Goal: Task Accomplishment & Management: Manage account settings

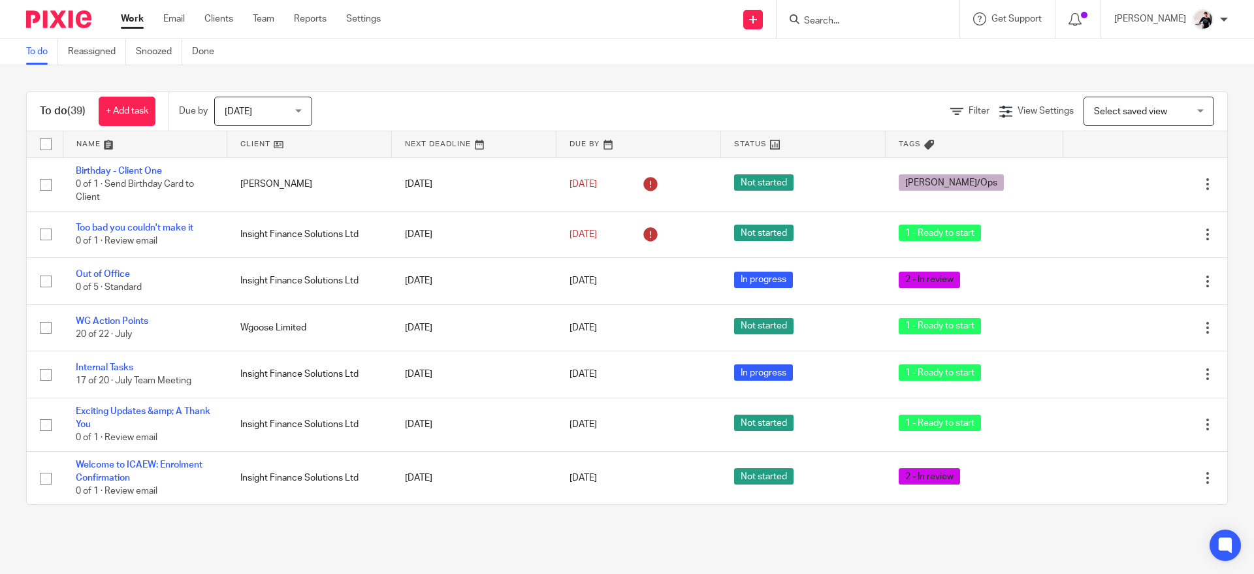
click at [257, 145] on link at bounding box center [309, 144] width 164 height 26
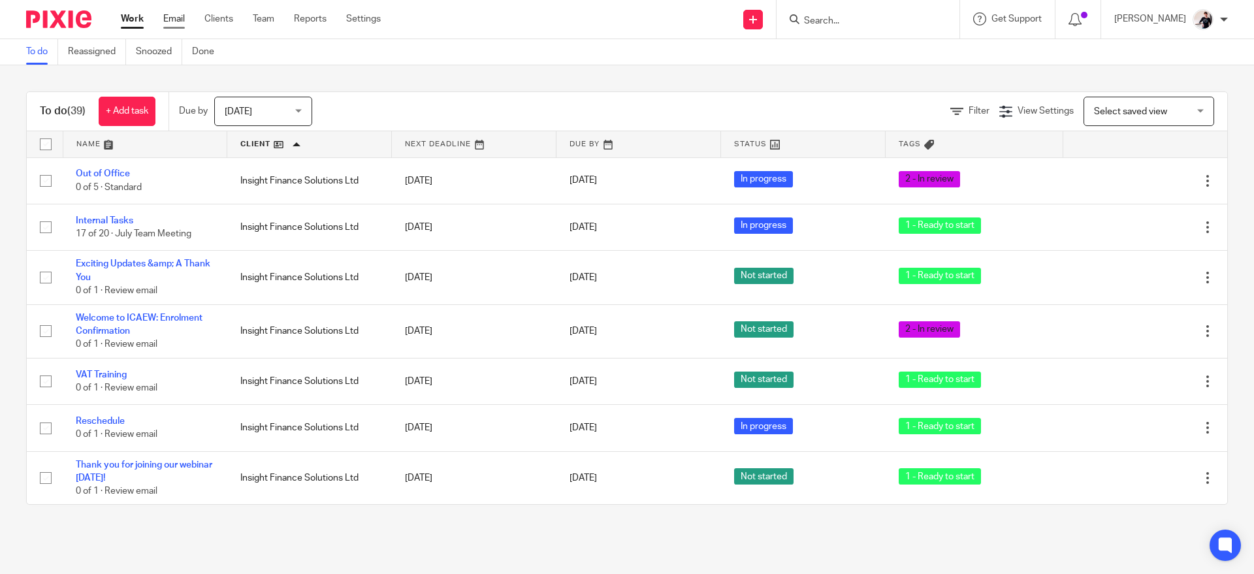
click at [178, 20] on link "Email" at bounding box center [174, 18] width 22 height 13
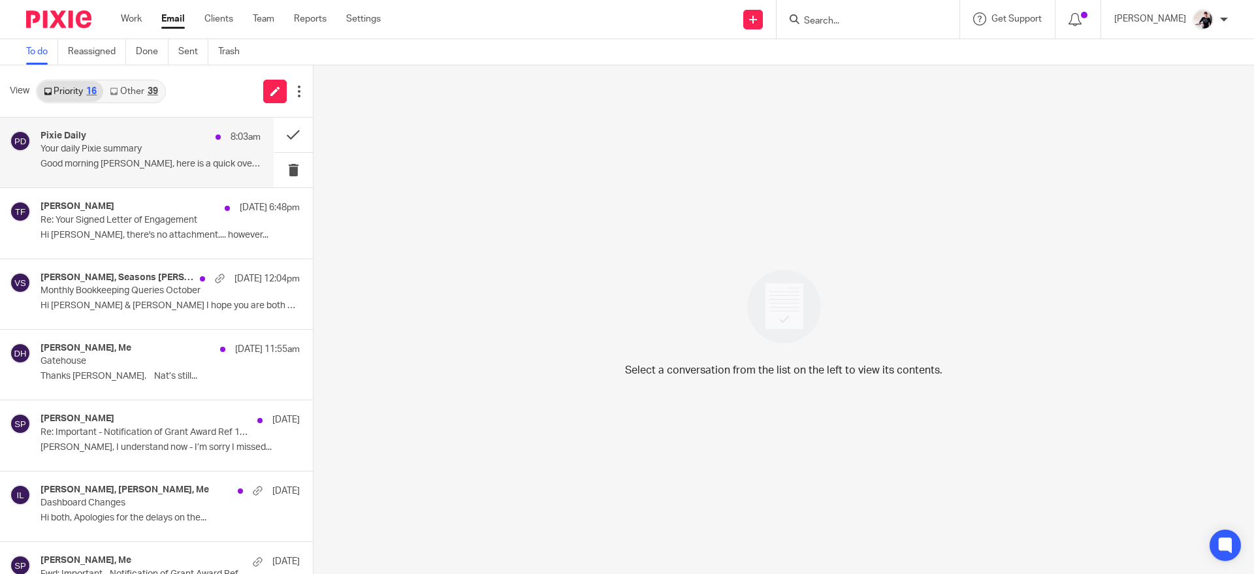
click at [137, 137] on div "Pixie Daily 8:03am" at bounding box center [151, 137] width 220 height 13
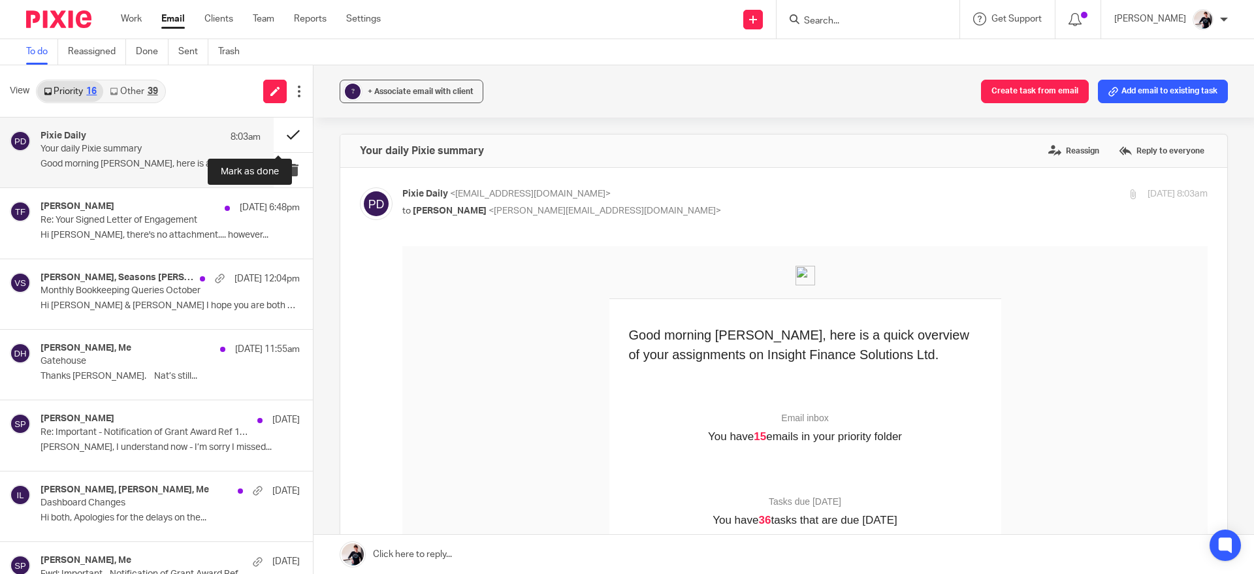
click at [274, 134] on button at bounding box center [293, 135] width 39 height 35
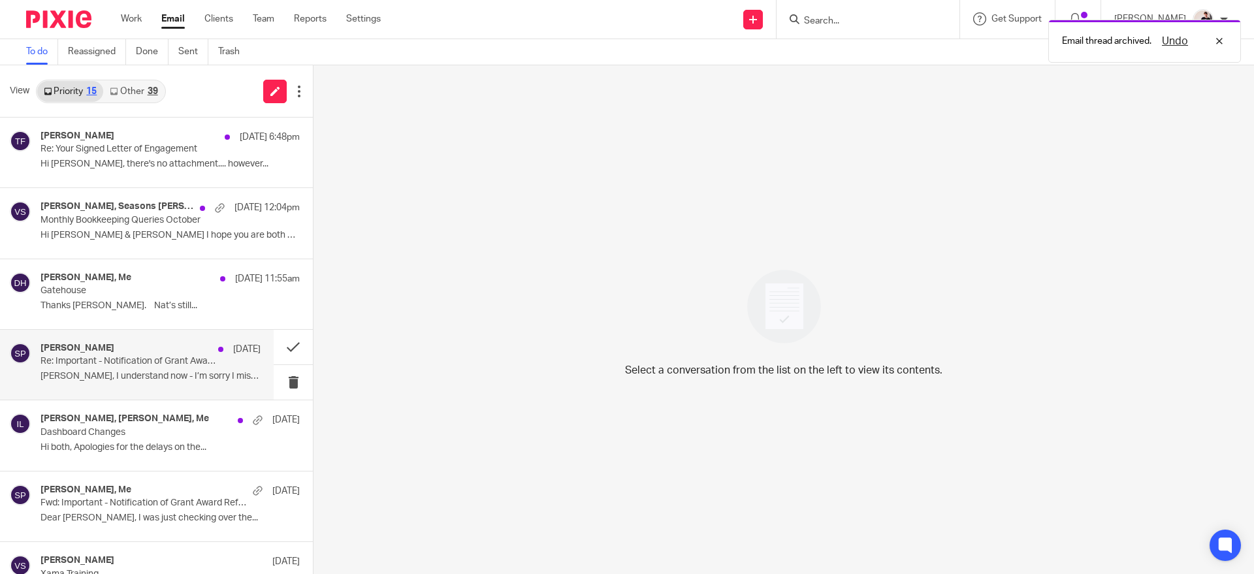
click at [101, 360] on p "Re: Important - Notification of Grant Award Ref 1128185" at bounding box center [129, 361] width 176 height 11
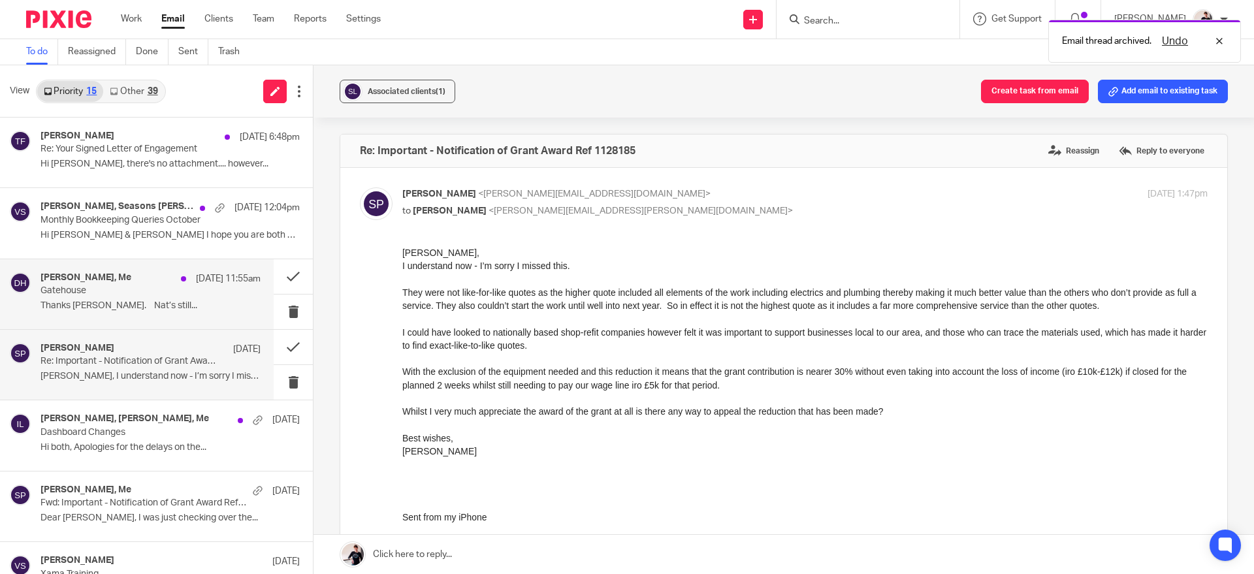
click at [135, 284] on div "Donna Hinson, Me 8 Aug 11:55am" at bounding box center [151, 278] width 220 height 13
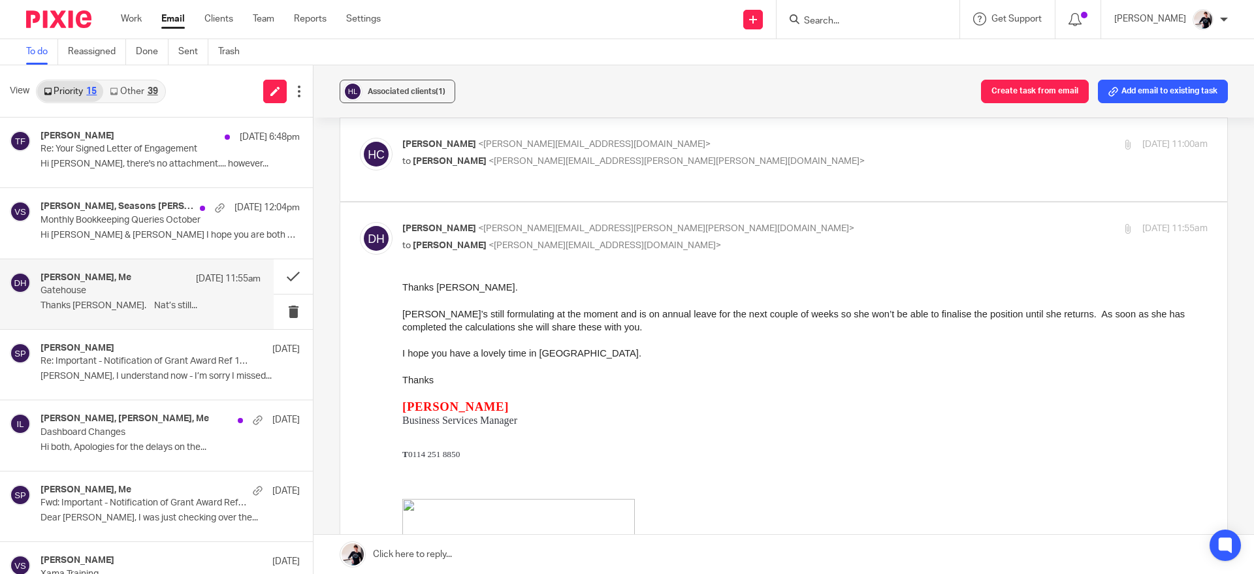
scroll to position [219, 0]
click at [178, 223] on p "Monthly Bookkeeping Queries October" at bounding box center [129, 220] width 176 height 11
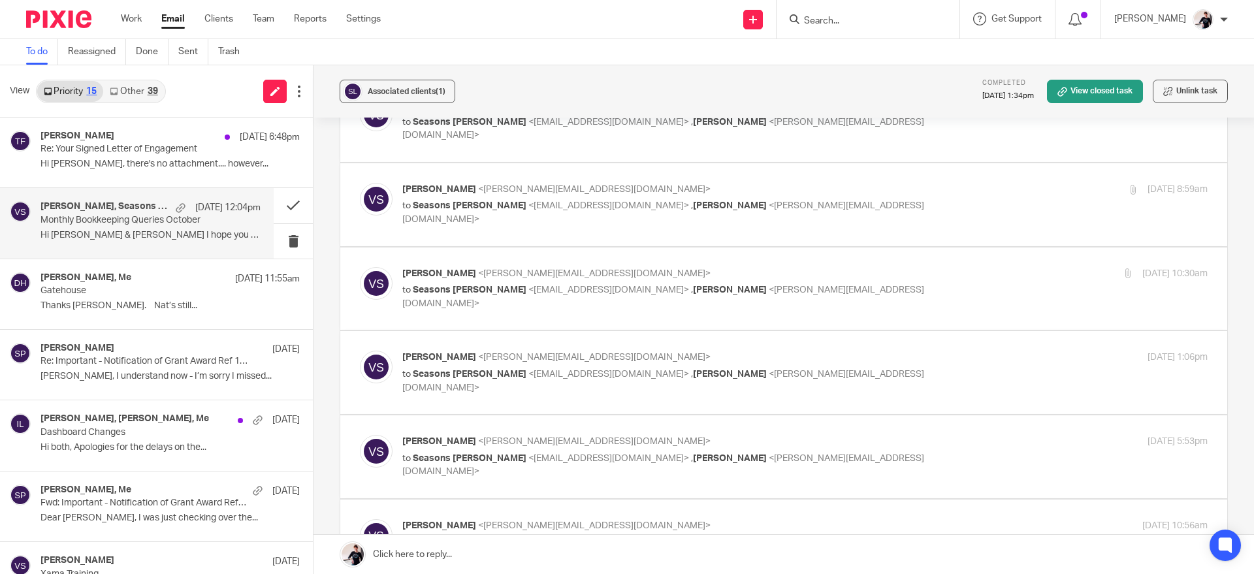
scroll to position [635, 0]
click at [559, 520] on span "<vicki@insightfinance.uk>" at bounding box center [594, 524] width 233 height 9
checkbox input "true"
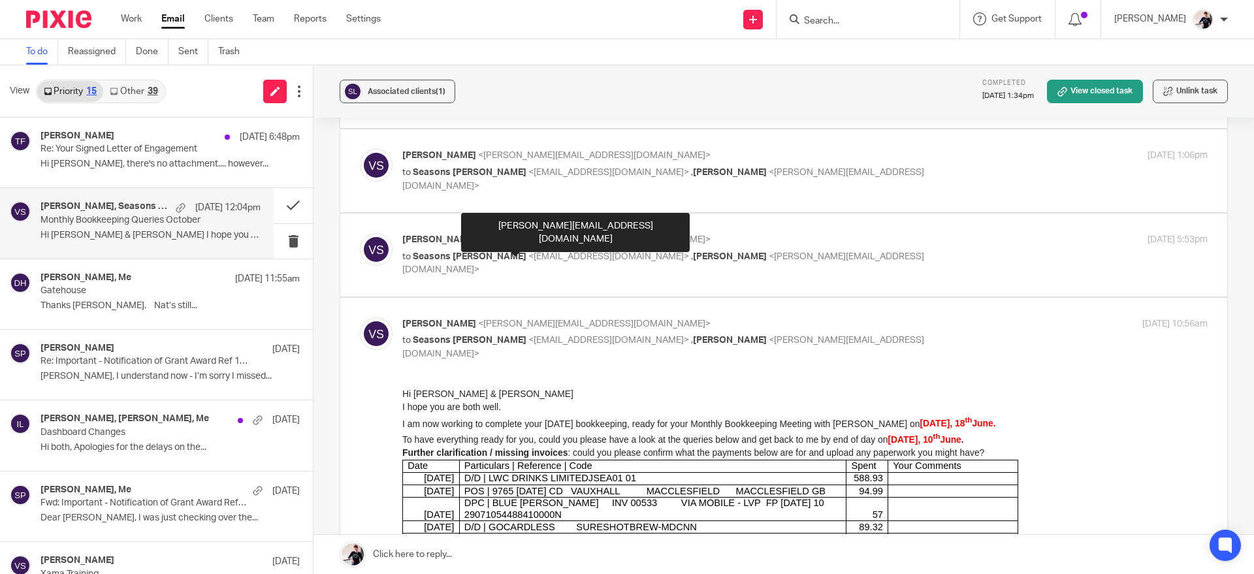
scroll to position [836, 0]
click at [164, 159] on p "Hi Helen, there's no attachment.... however..." at bounding box center [151, 164] width 220 height 11
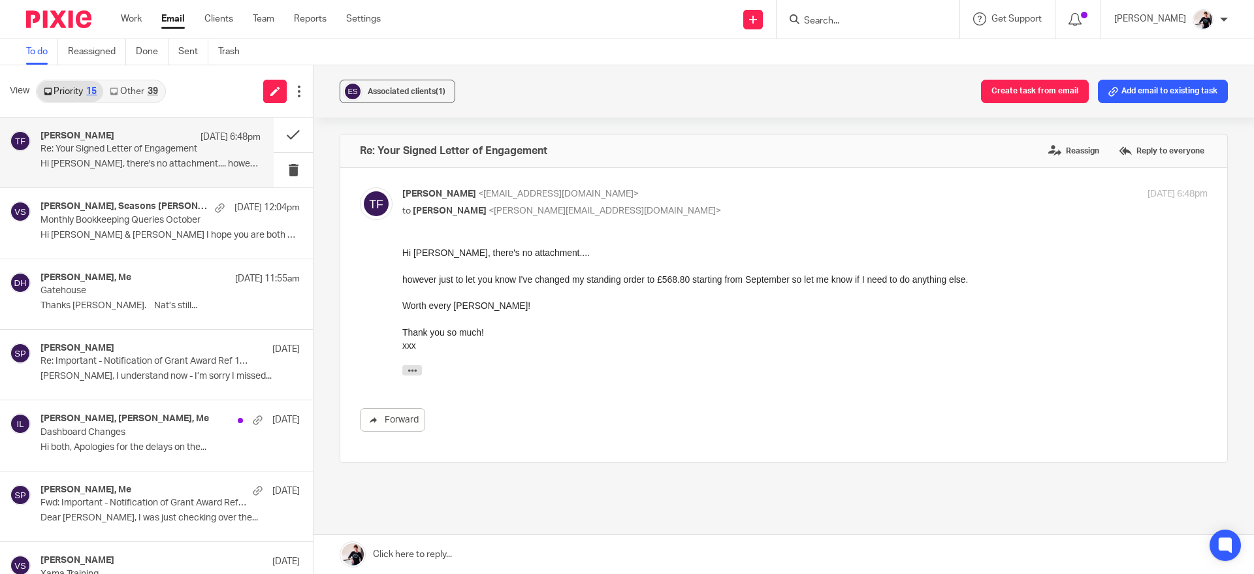
scroll to position [0, 0]
click at [145, 89] on link "Other 39" at bounding box center [133, 91] width 61 height 21
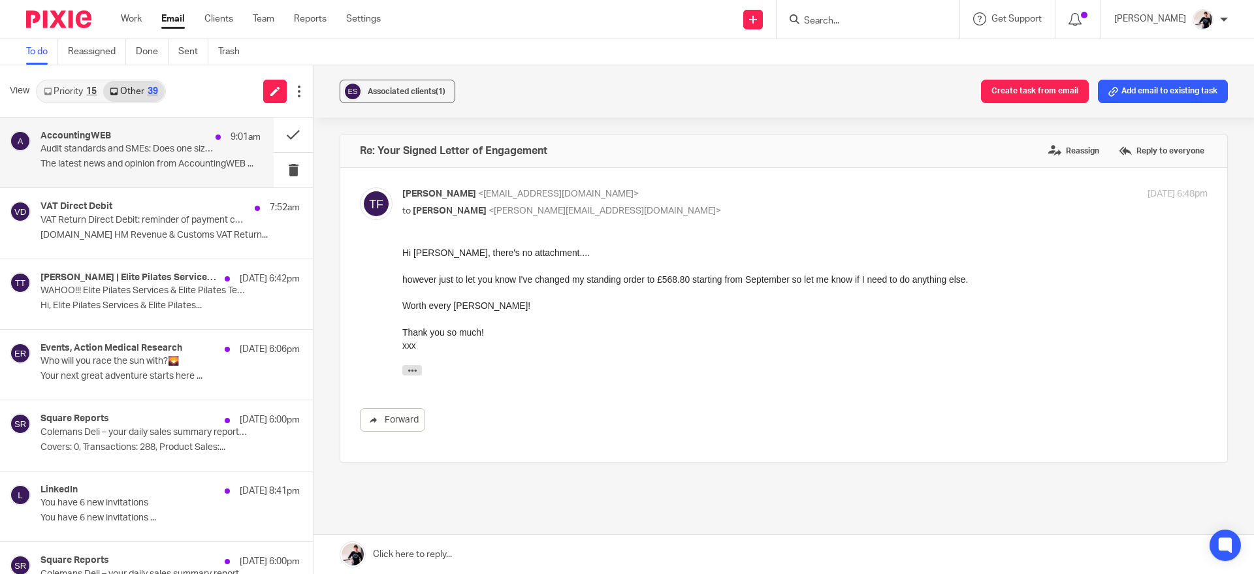
click at [167, 161] on p "The latest news and opinion from AccountingWEB ..." at bounding box center [151, 164] width 220 height 11
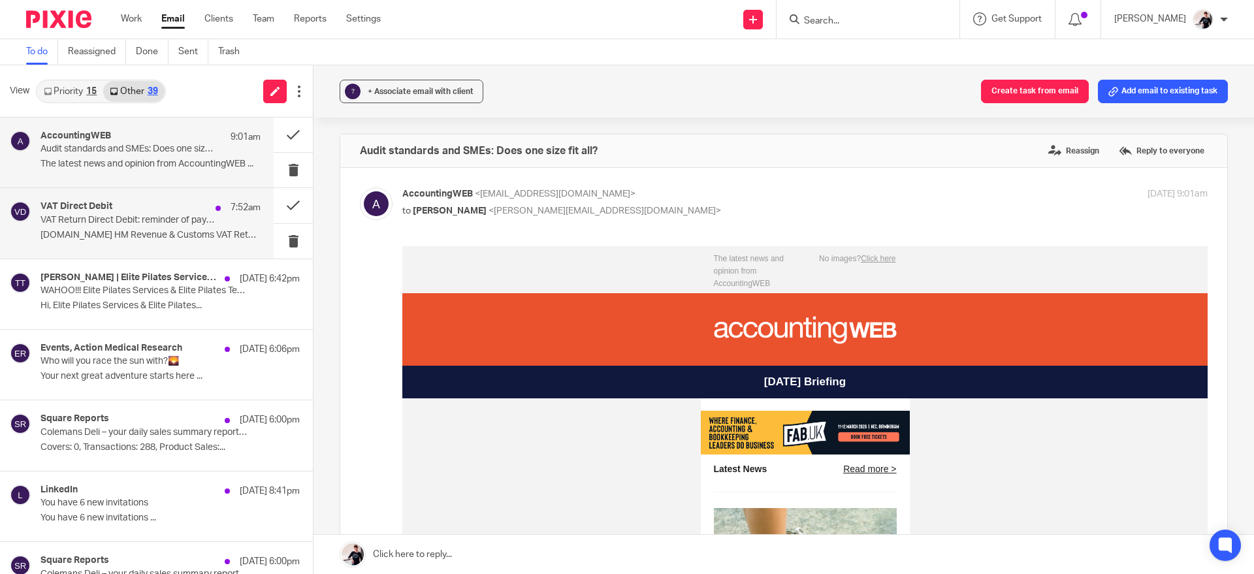
click at [180, 232] on p "GOV.UK HM Revenue & Customs VAT Return..." at bounding box center [151, 235] width 220 height 11
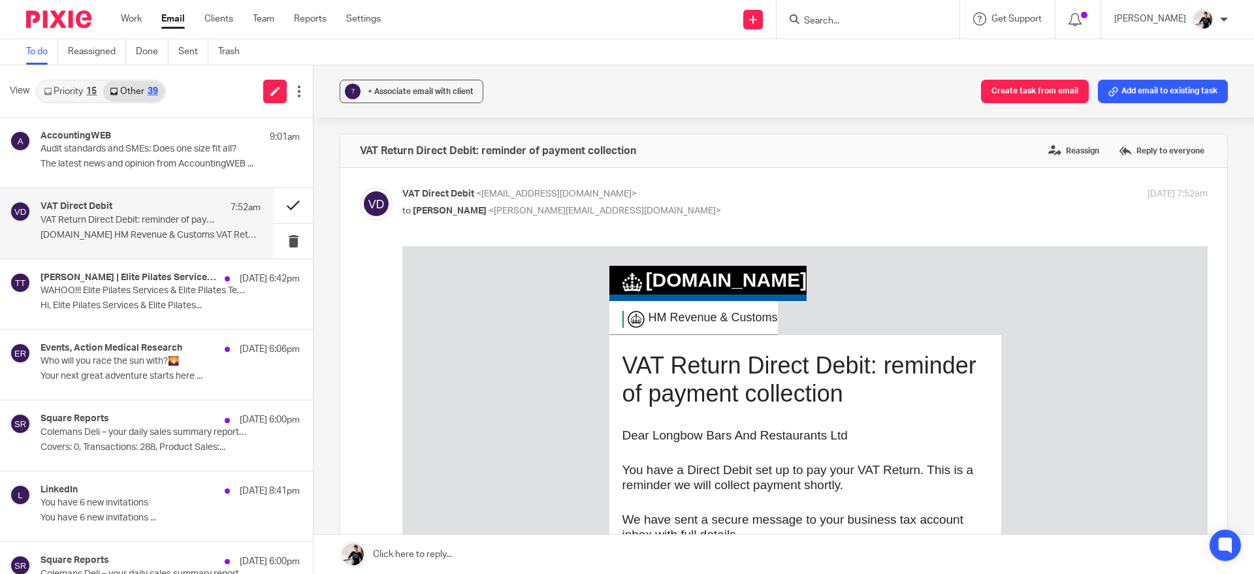
click at [274, 197] on button at bounding box center [293, 205] width 39 height 35
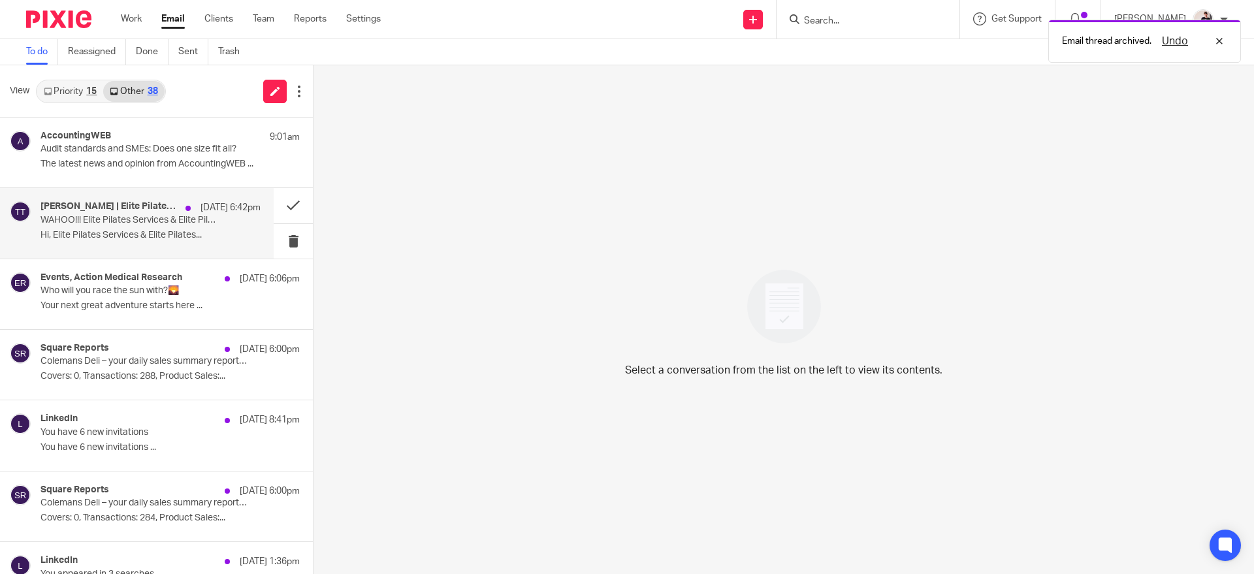
click at [171, 220] on p "WAHOO!!! Elite Pilates Services & Elite Pilates Teacher Training Have Accepted …" at bounding box center [129, 220] width 176 height 11
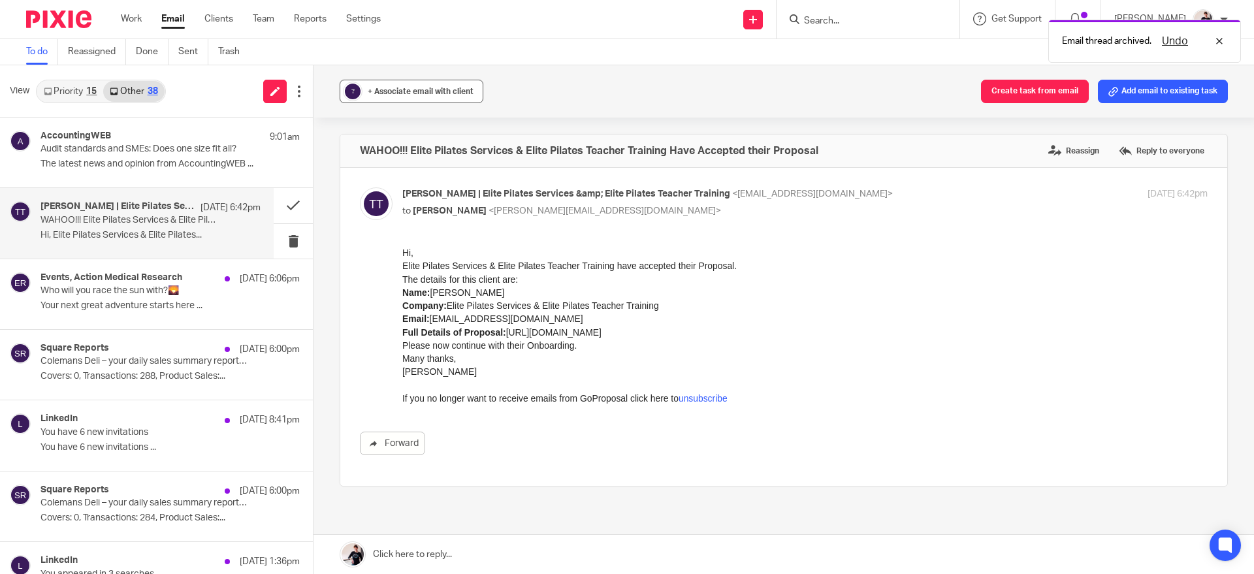
click at [418, 93] on span "+ Associate email with client" at bounding box center [421, 92] width 106 height 8
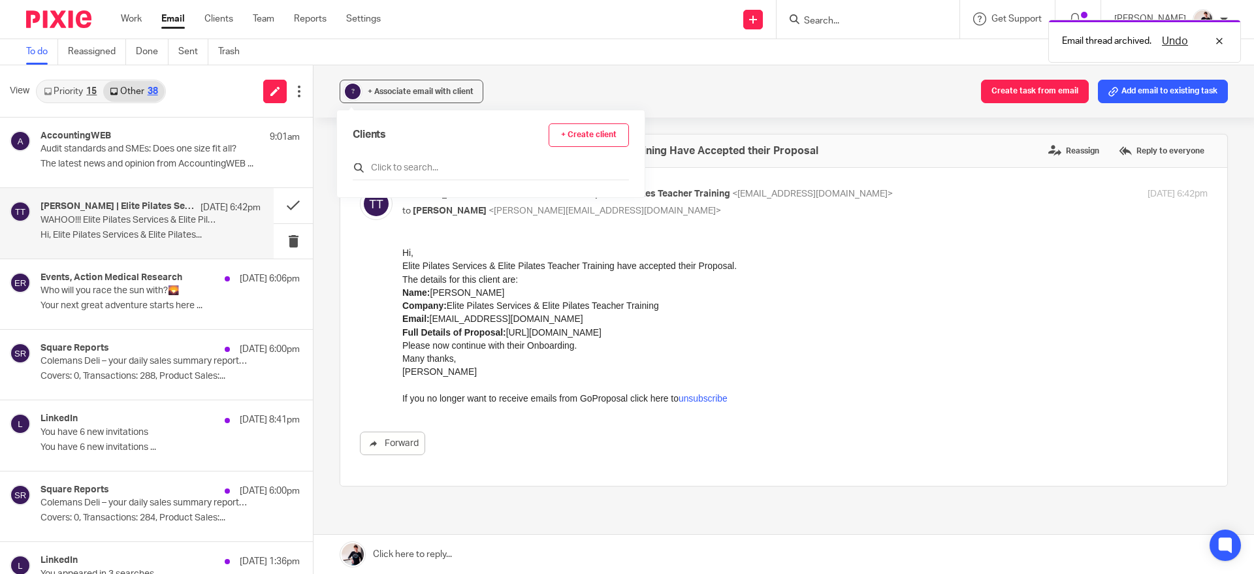
click at [455, 163] on input "text" at bounding box center [491, 167] width 276 height 13
click at [438, 170] on input "text" at bounding box center [491, 167] width 276 height 13
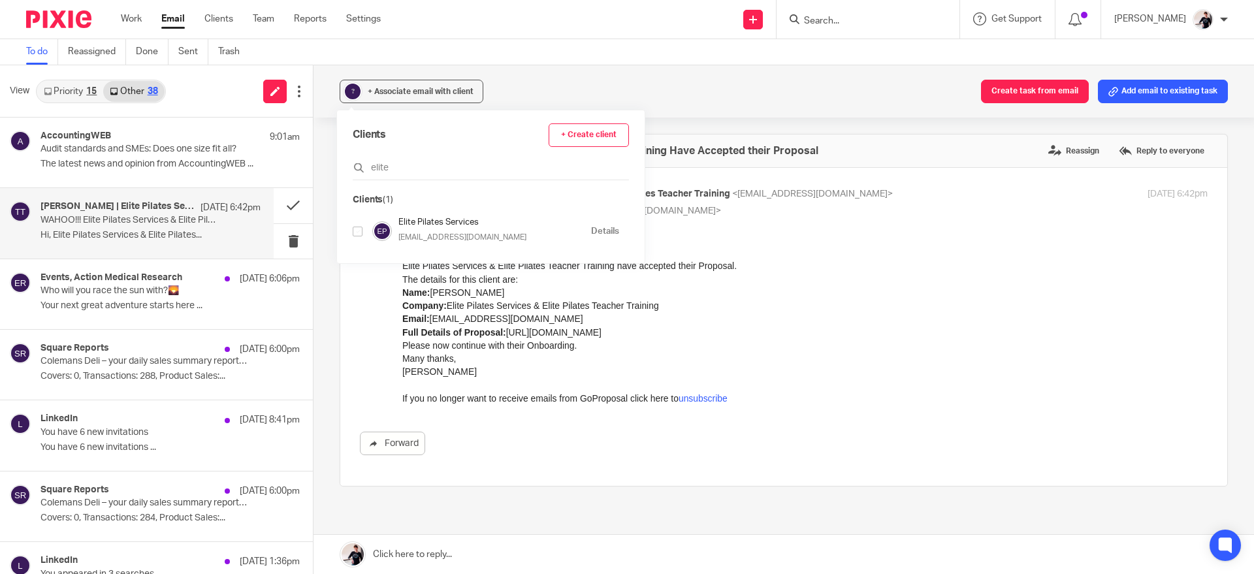
type input "elite"
click at [359, 233] on input "checkbox" at bounding box center [358, 232] width 10 height 10
checkbox input "true"
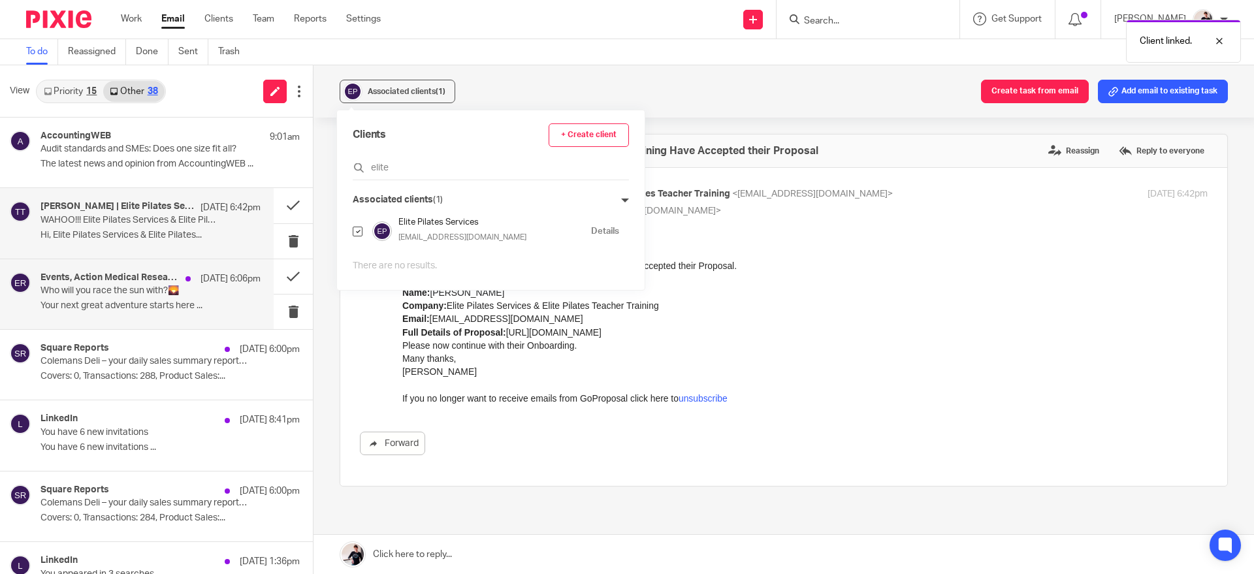
click at [125, 289] on p "Who will you race the sun with?🌄" at bounding box center [129, 290] width 176 height 11
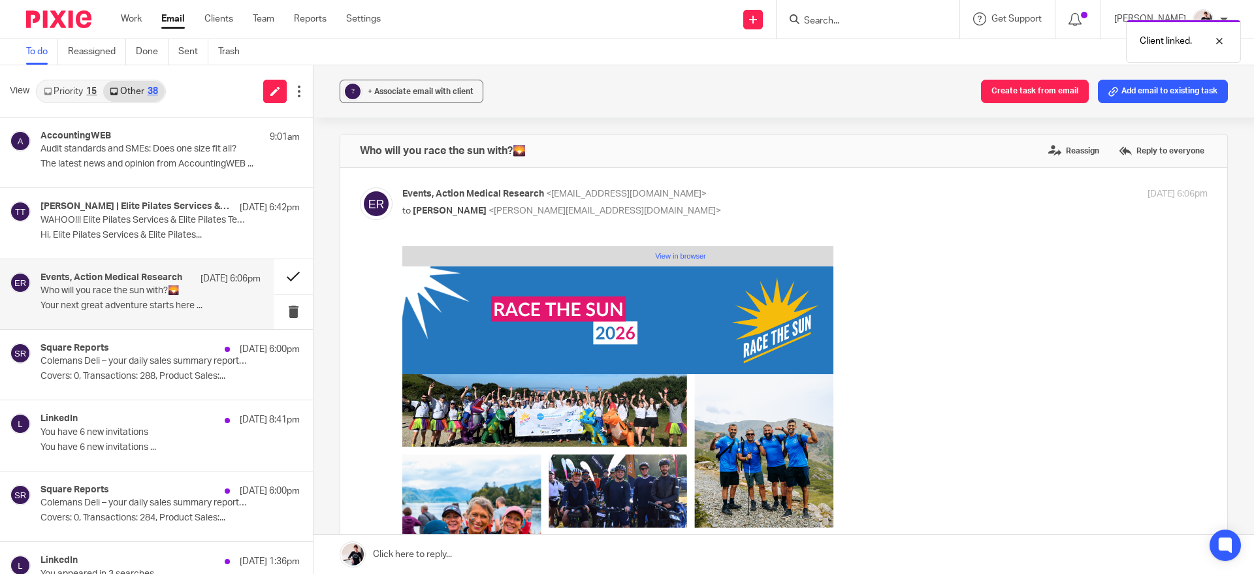
click at [284, 273] on button at bounding box center [293, 276] width 39 height 35
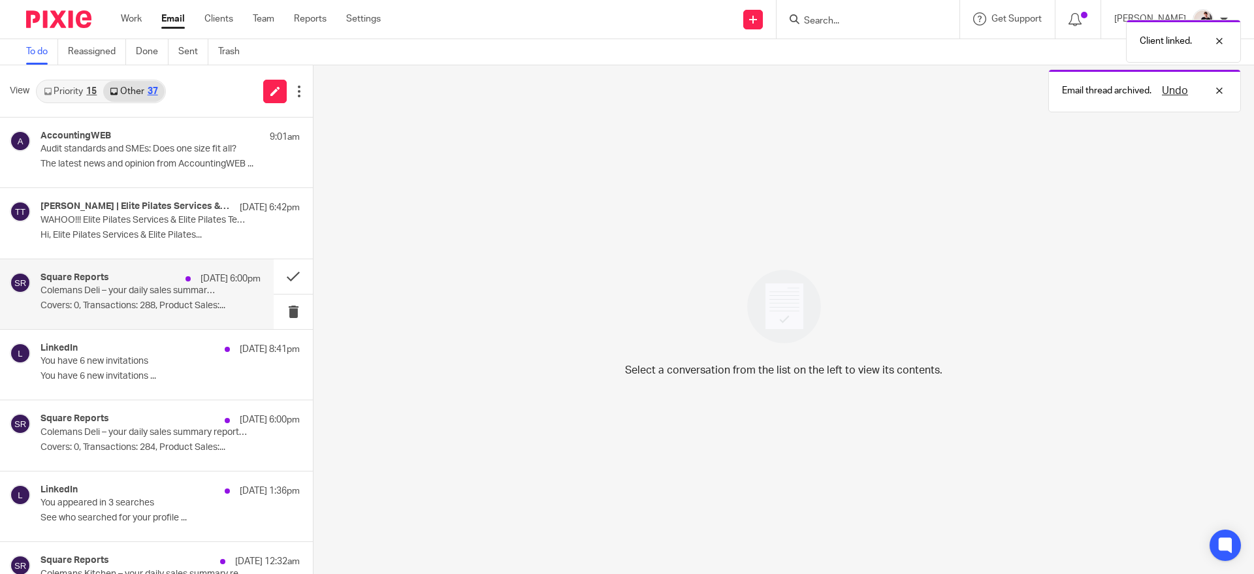
click at [153, 300] on div "Square Reports 10 Aug 6:00pm Colemans Deli – your daily sales summary report fo…" at bounding box center [151, 294] width 220 height 44
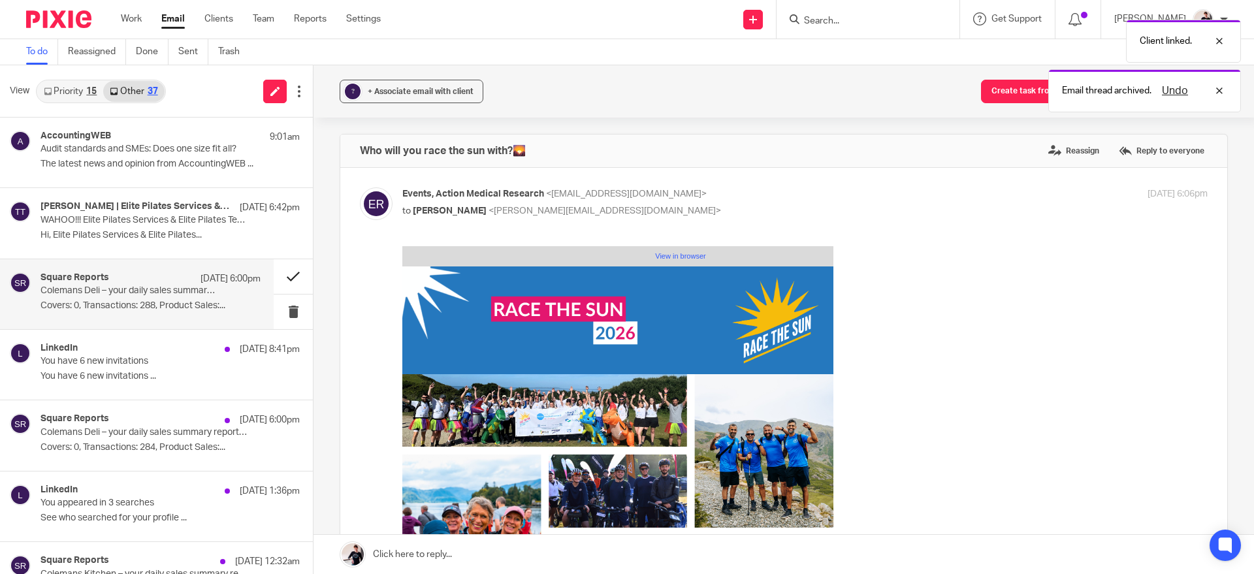
click at [276, 277] on button at bounding box center [293, 276] width 39 height 35
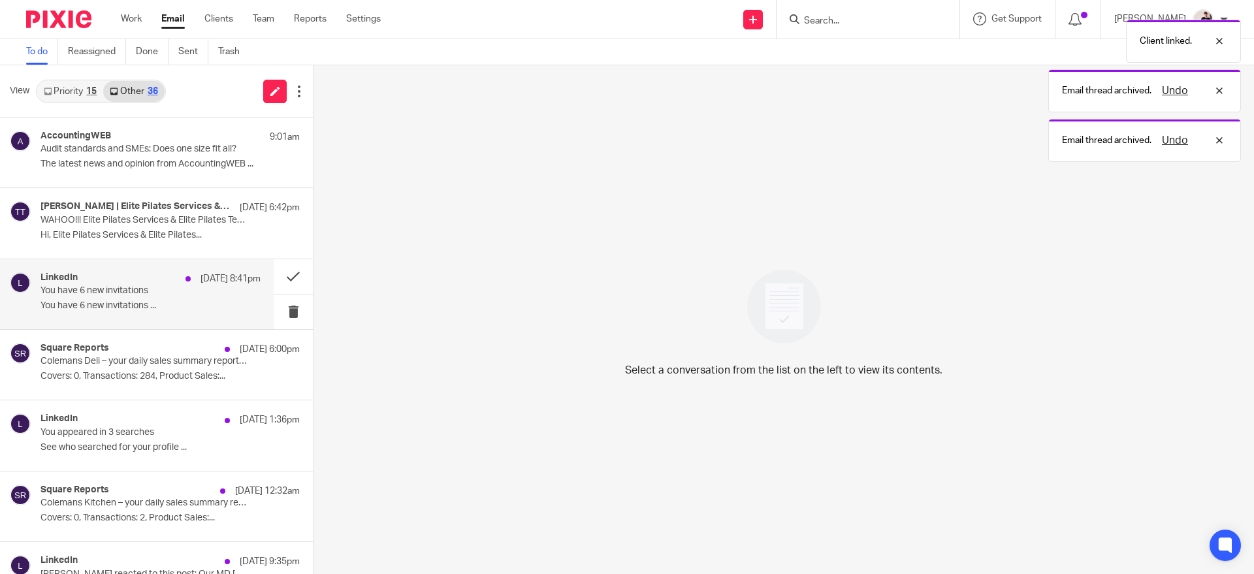
click at [151, 289] on p "You have 6 new invitations" at bounding box center [129, 290] width 176 height 11
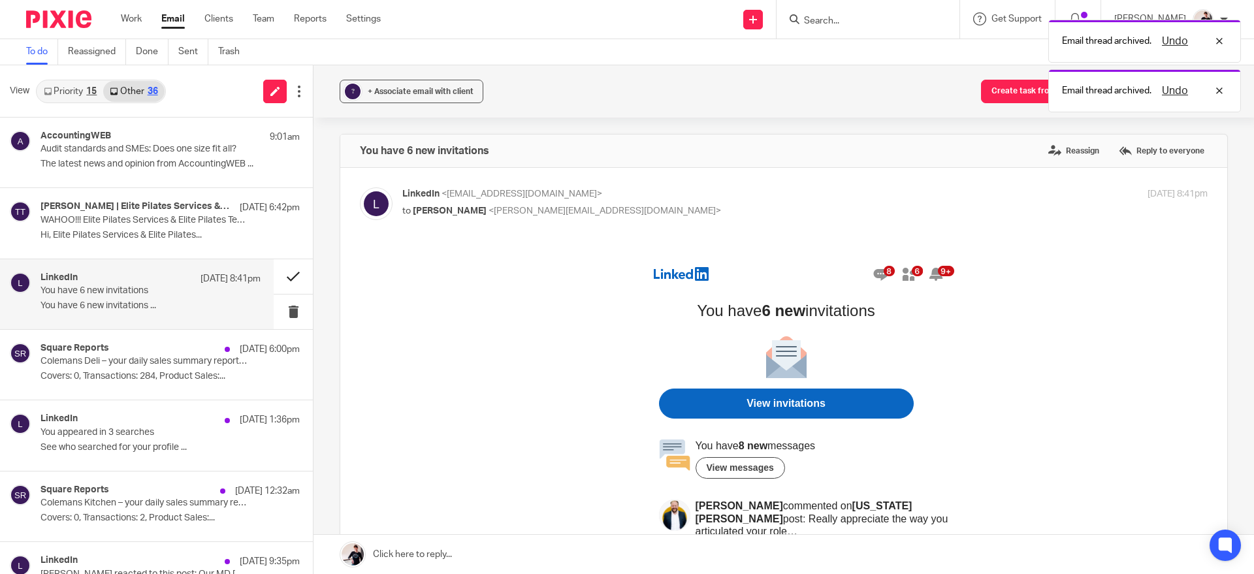
click at [276, 270] on button at bounding box center [293, 276] width 39 height 35
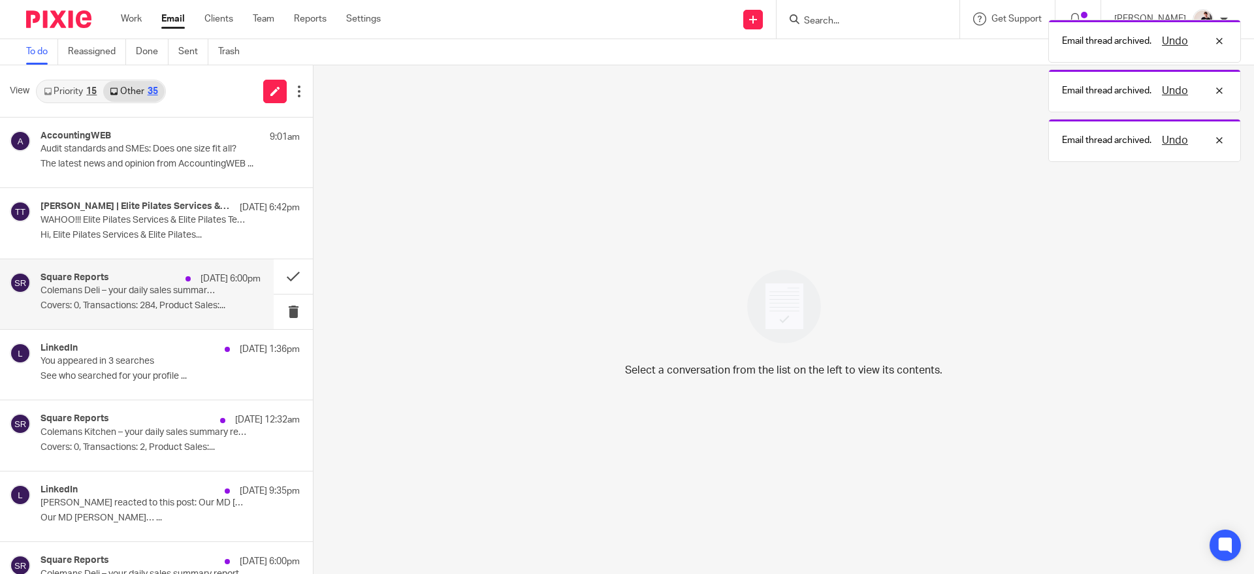
click at [152, 295] on p "Colemans Deli – your daily sales summary report for 9 August 2025" at bounding box center [129, 290] width 176 height 11
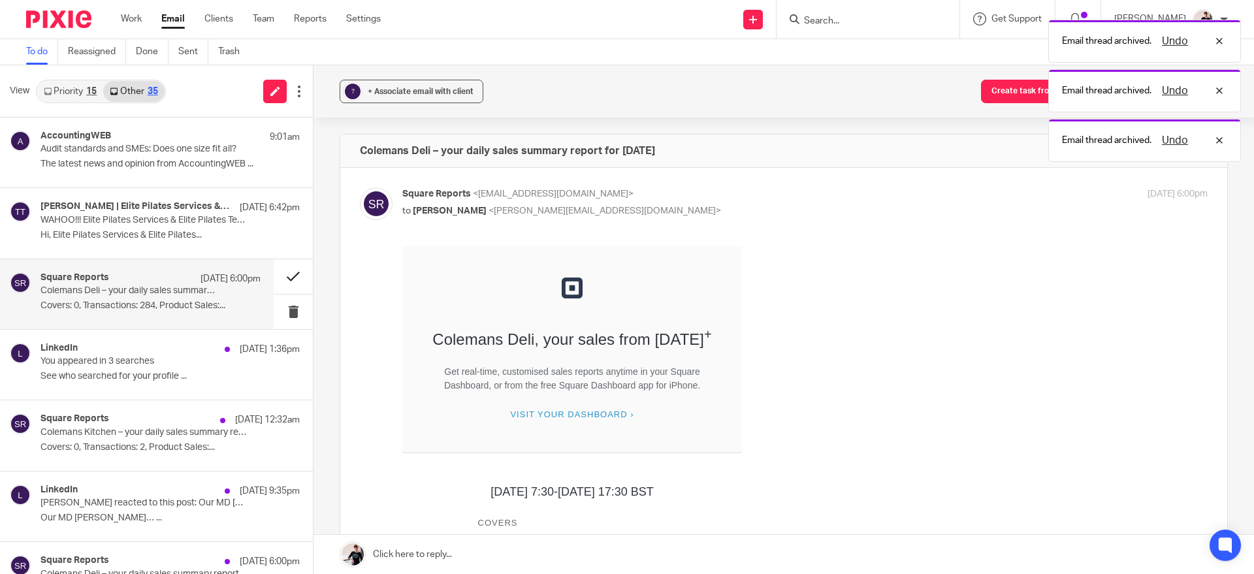
click at [285, 281] on button at bounding box center [293, 276] width 39 height 35
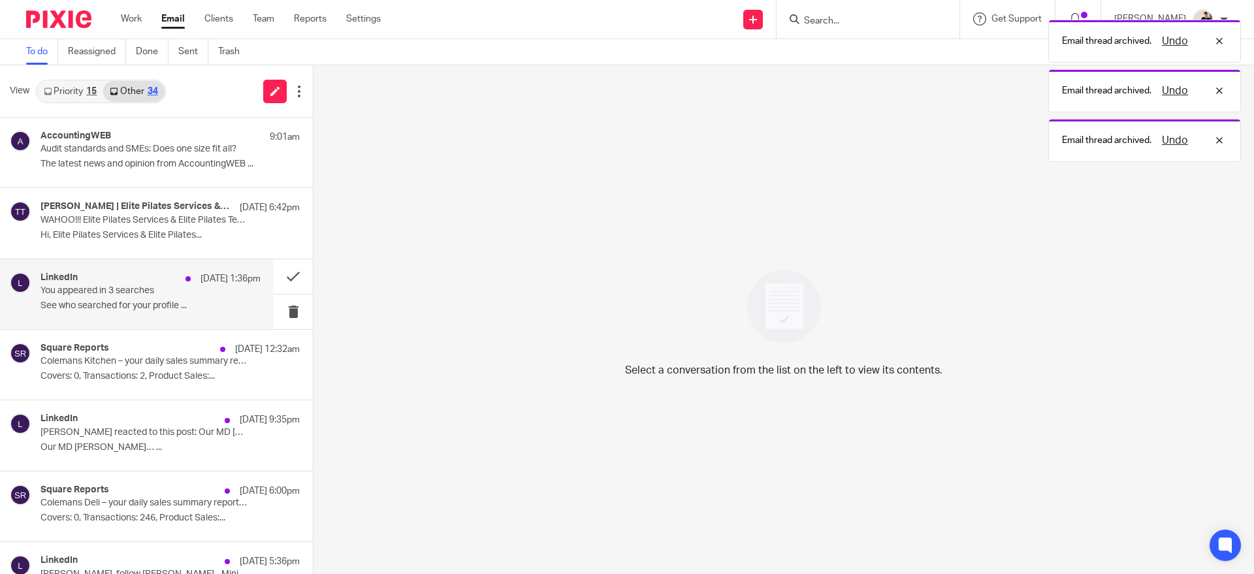
click at [159, 282] on div "LinkedIn 9 Aug 1:36pm" at bounding box center [151, 278] width 220 height 13
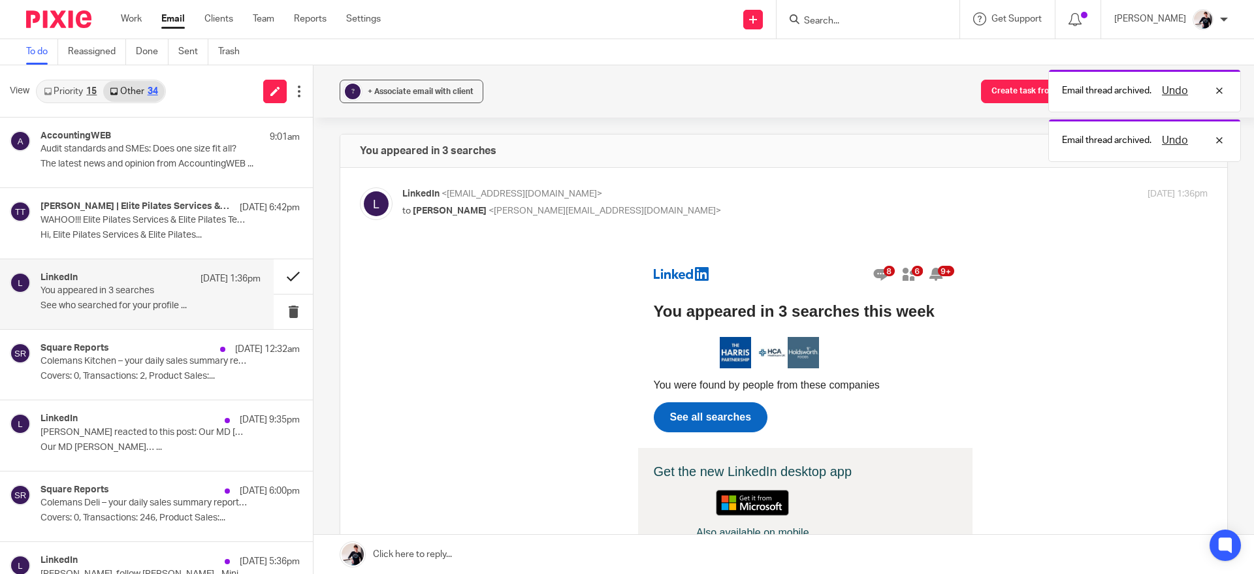
click at [276, 276] on button at bounding box center [293, 276] width 39 height 35
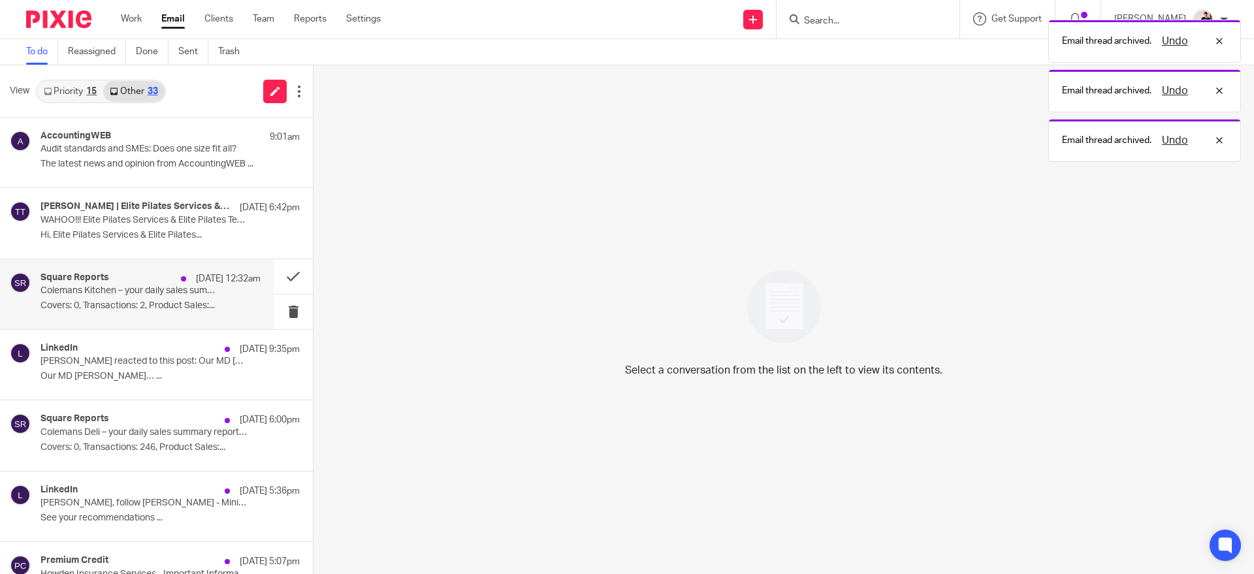
click at [167, 288] on p "Colemans Kitchen – your daily sales summary report for 8 August 2025" at bounding box center [129, 290] width 176 height 11
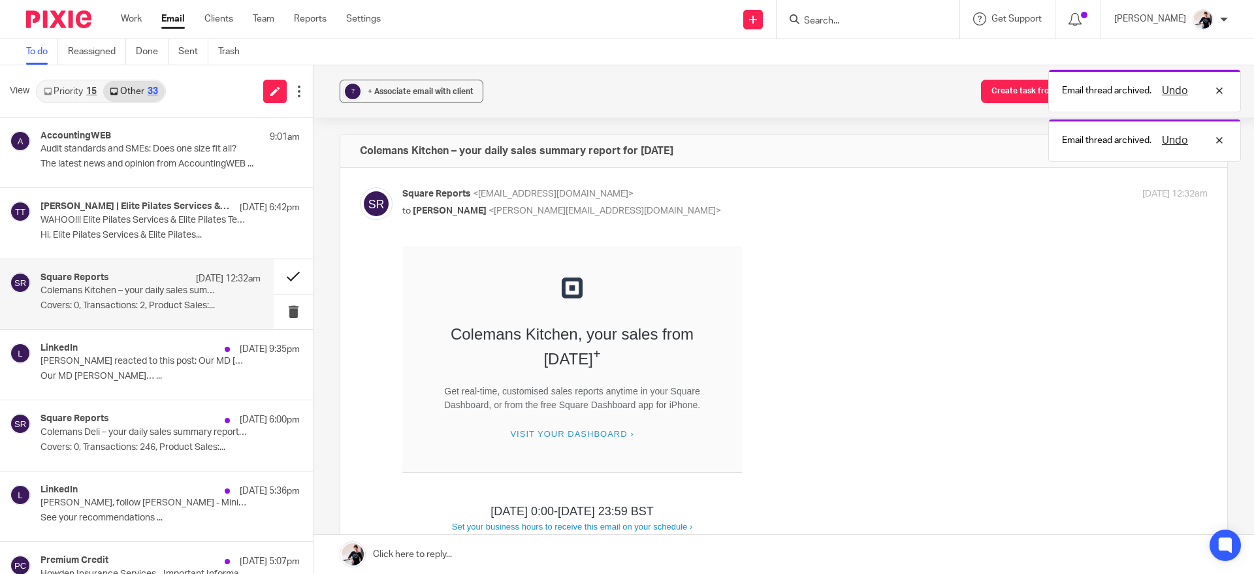
click at [278, 282] on button at bounding box center [293, 276] width 39 height 35
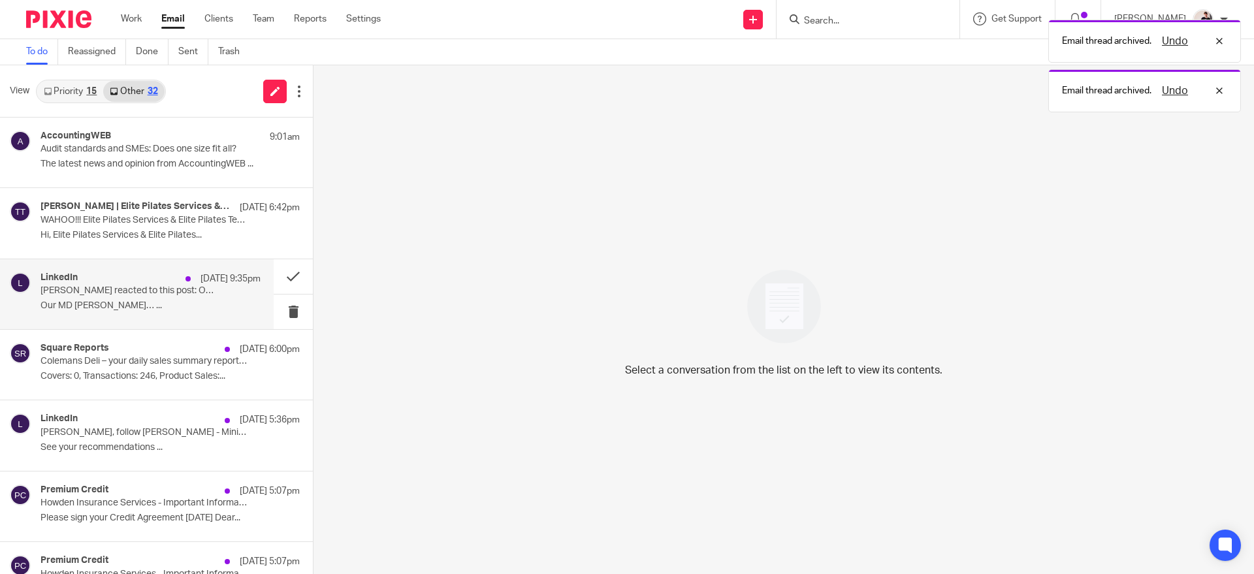
click at [146, 291] on p "Ryan Wilkes reacted to this post: Our MD Catherine Wenborn…" at bounding box center [129, 290] width 176 height 11
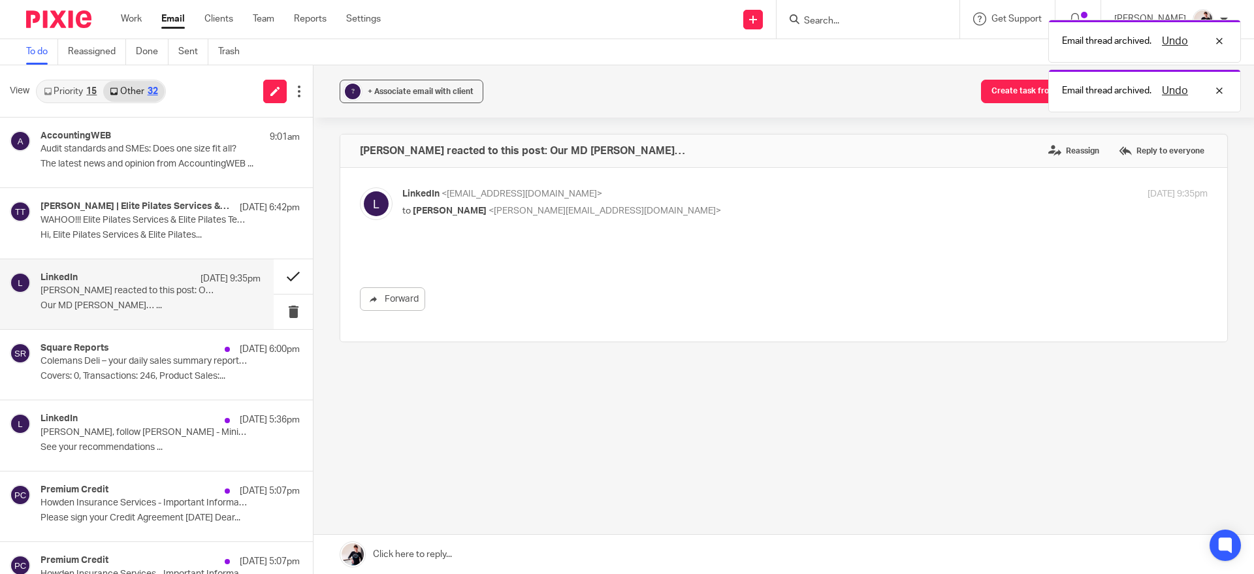
click at [284, 276] on button at bounding box center [293, 276] width 39 height 35
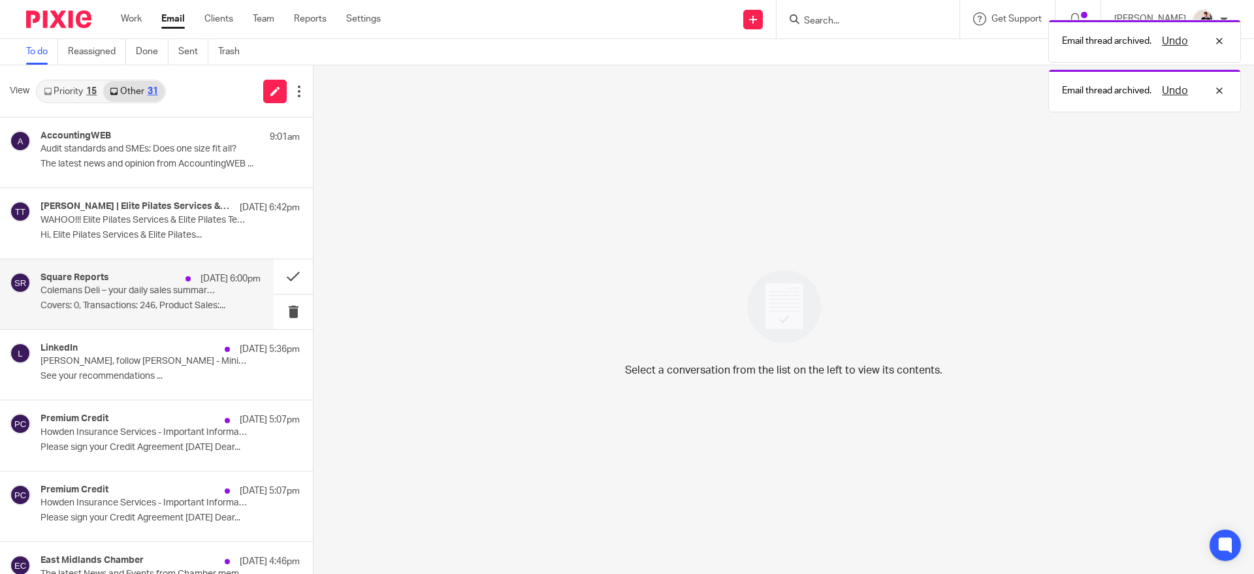
click at [173, 288] on p "Colemans Deli – your daily sales summary report for 8 August 2025" at bounding box center [129, 290] width 176 height 11
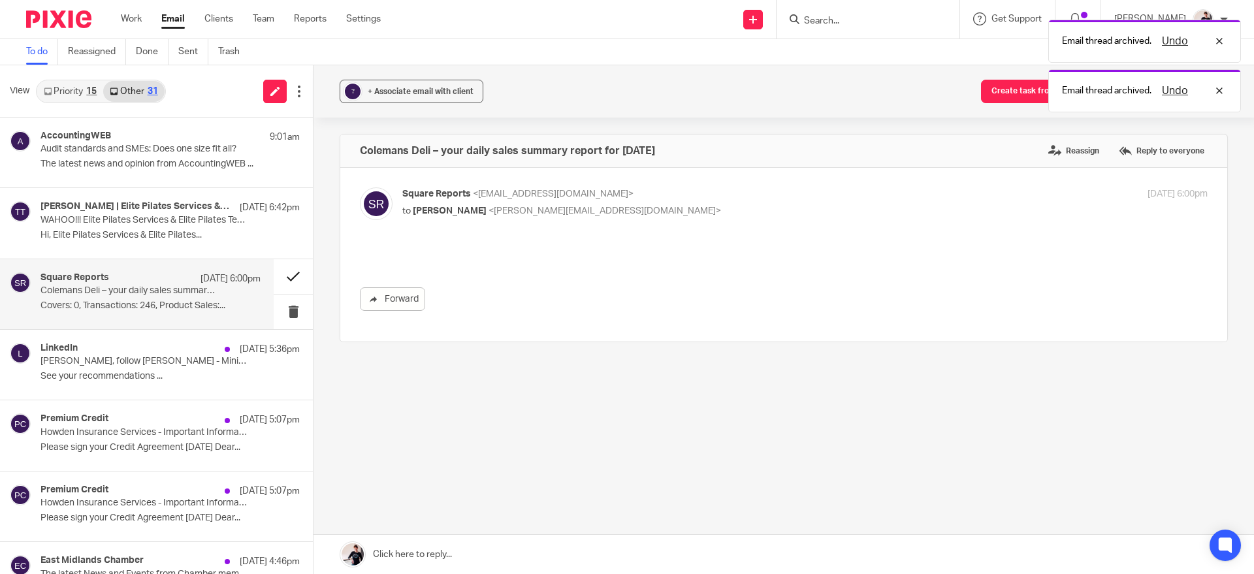
click at [274, 269] on button at bounding box center [293, 276] width 39 height 35
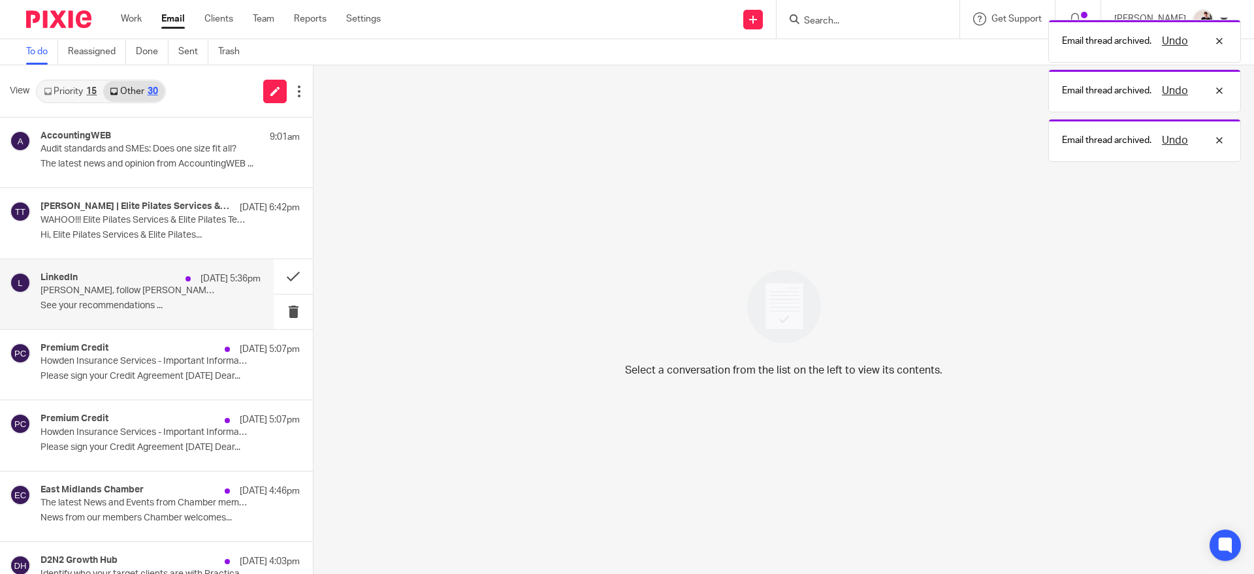
click at [165, 288] on p "Helen, follow Nirmala Sitharaman - Minister of Finance and Corporate Affairs at…" at bounding box center [129, 290] width 176 height 11
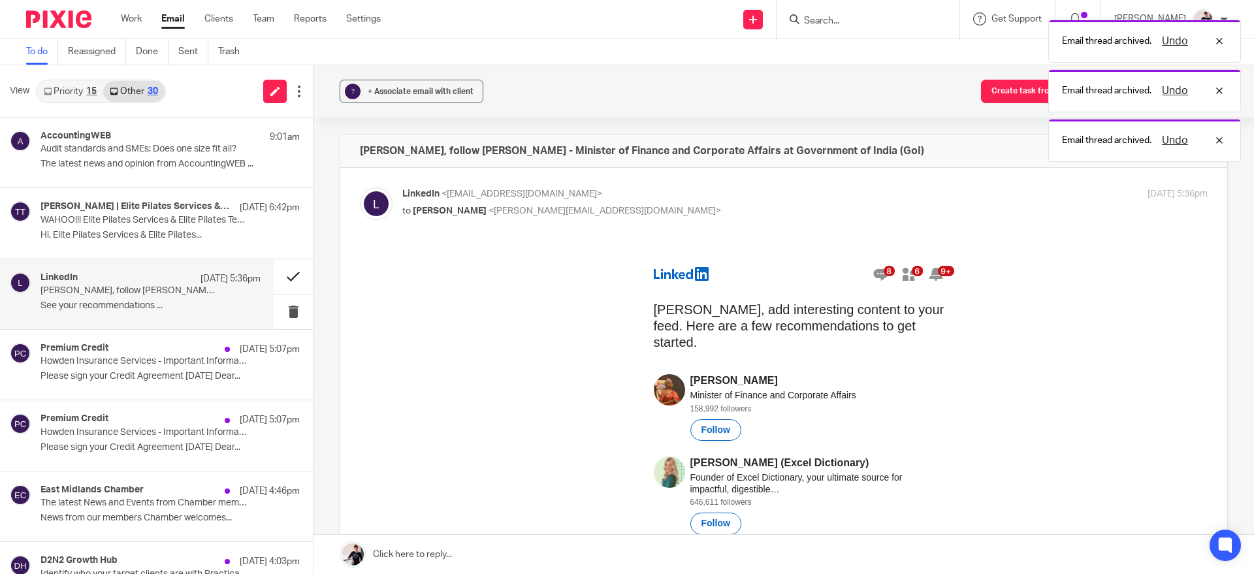
click at [279, 272] on button at bounding box center [293, 276] width 39 height 35
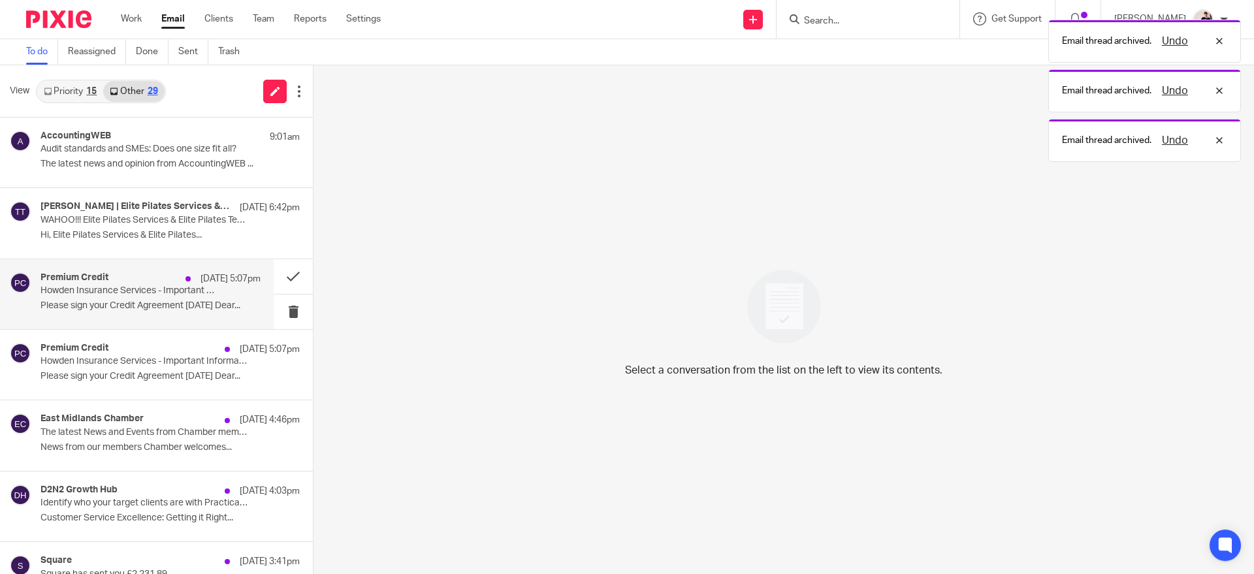
click at [159, 296] on p "Howden Insurance Services - Important Information about your finance arrangemen…" at bounding box center [129, 290] width 176 height 11
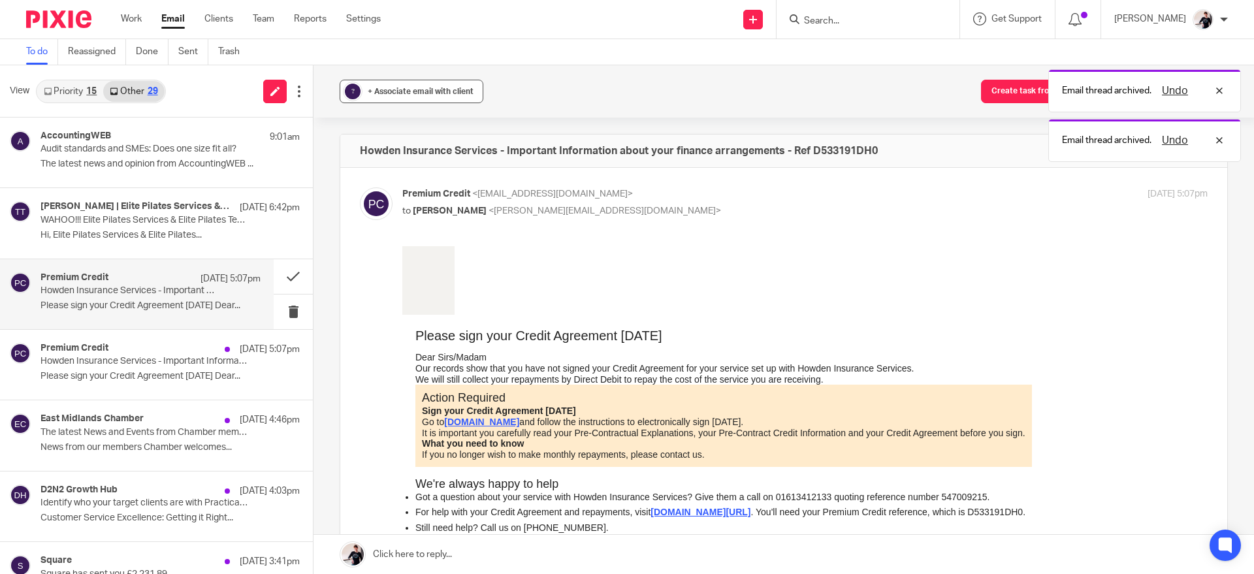
click at [430, 94] on span "+ Associate email with client" at bounding box center [421, 92] width 106 height 8
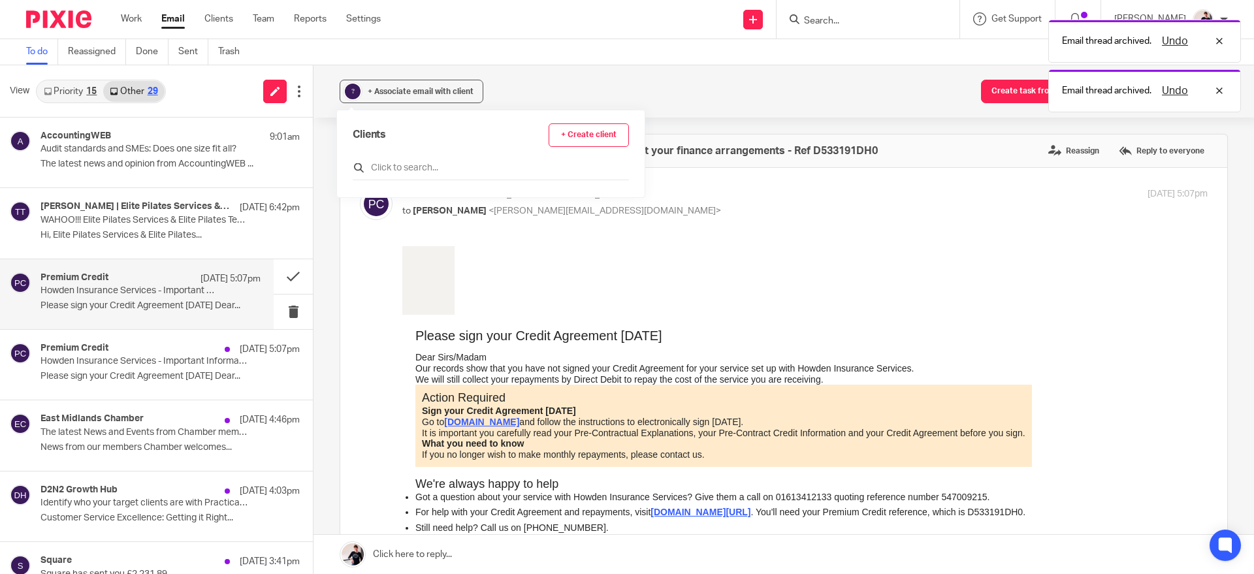
click at [455, 163] on input "text" at bounding box center [491, 167] width 276 height 13
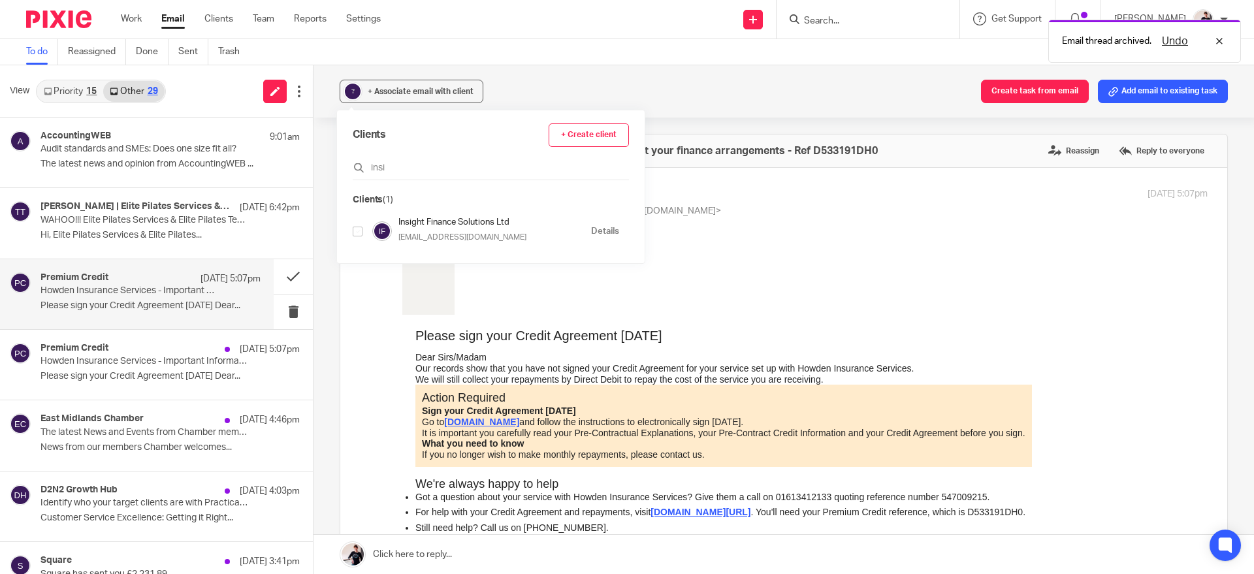
type input "insi"
click at [361, 227] on input "checkbox" at bounding box center [358, 232] width 10 height 10
checkbox input "true"
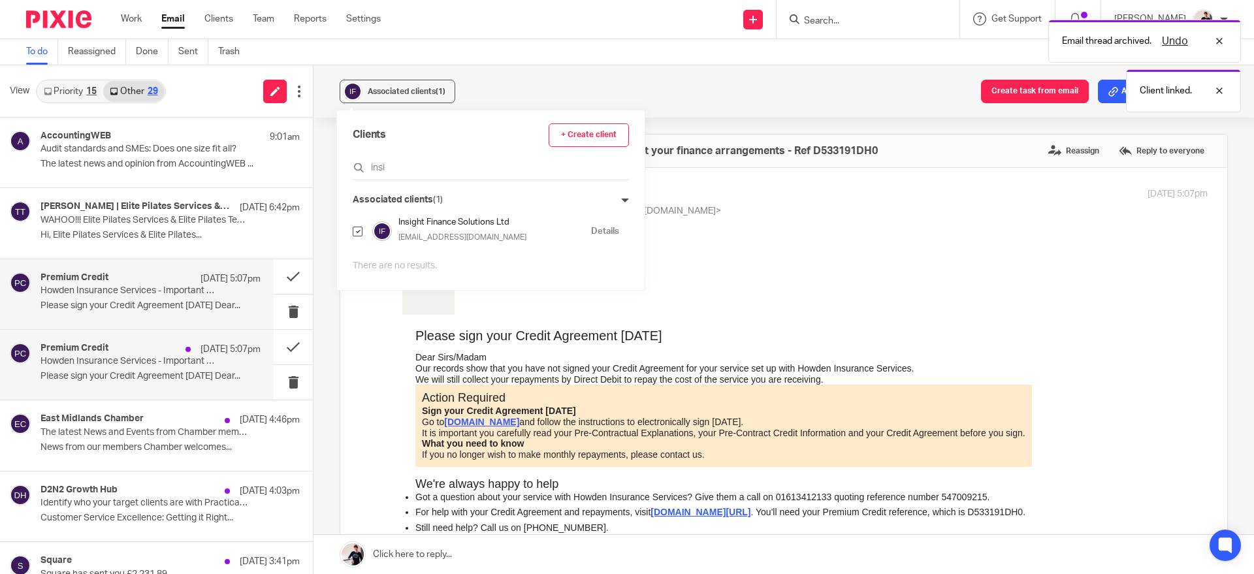
click at [137, 364] on p "Howden Insurance Services - Important Information about your finance arrangemen…" at bounding box center [129, 361] width 176 height 11
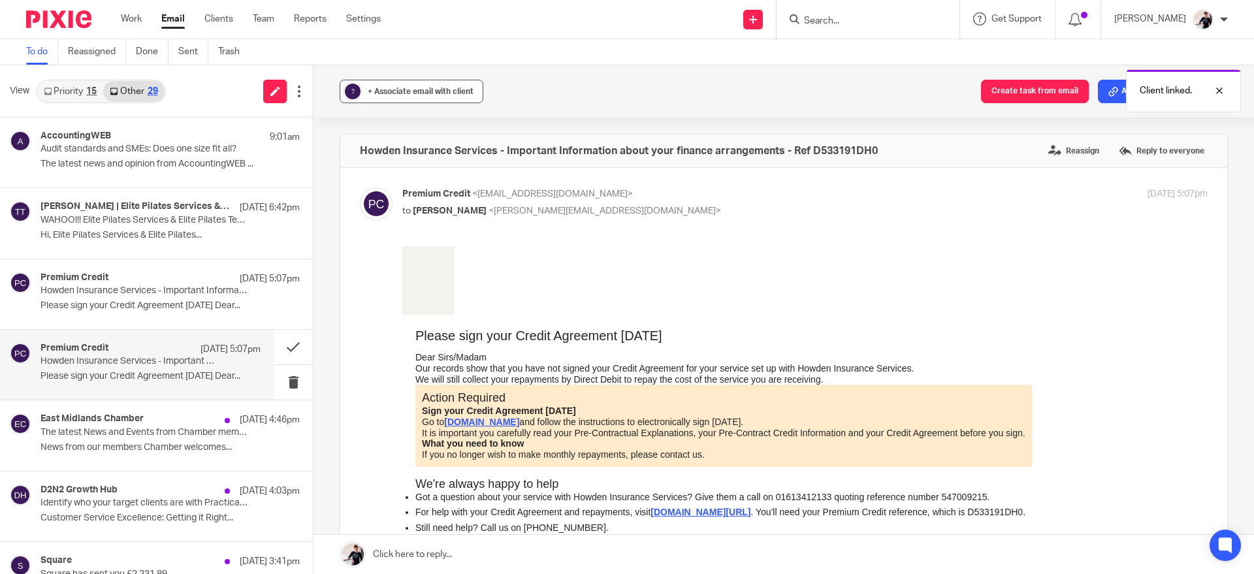
click at [423, 98] on button "? + Associate email with client" at bounding box center [412, 92] width 144 height 24
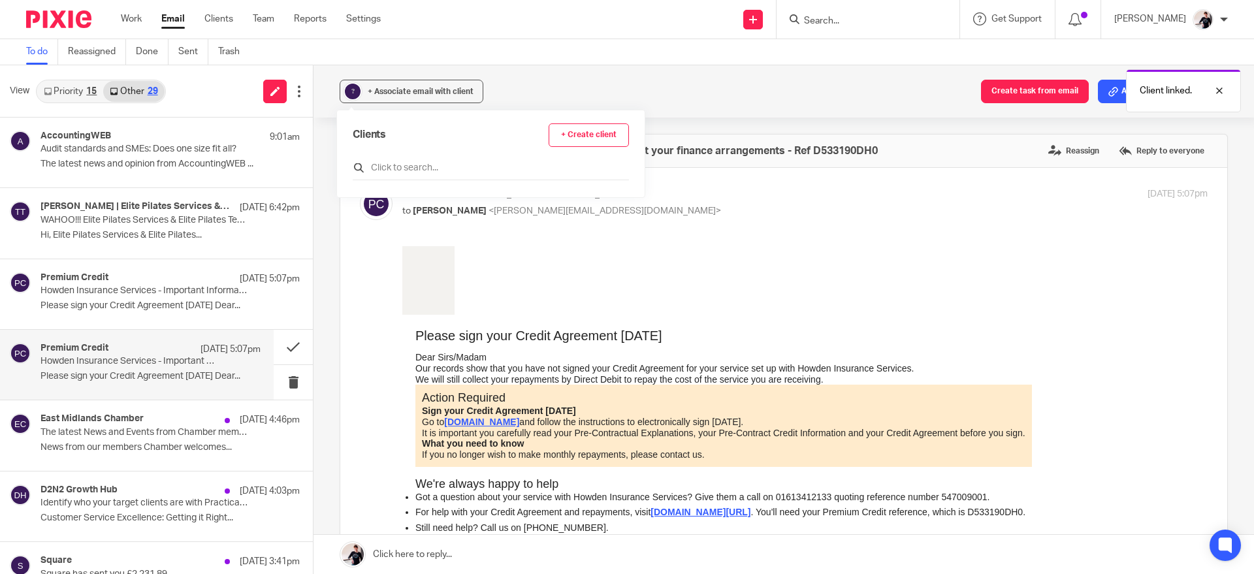
click at [449, 170] on input "text" at bounding box center [491, 167] width 276 height 13
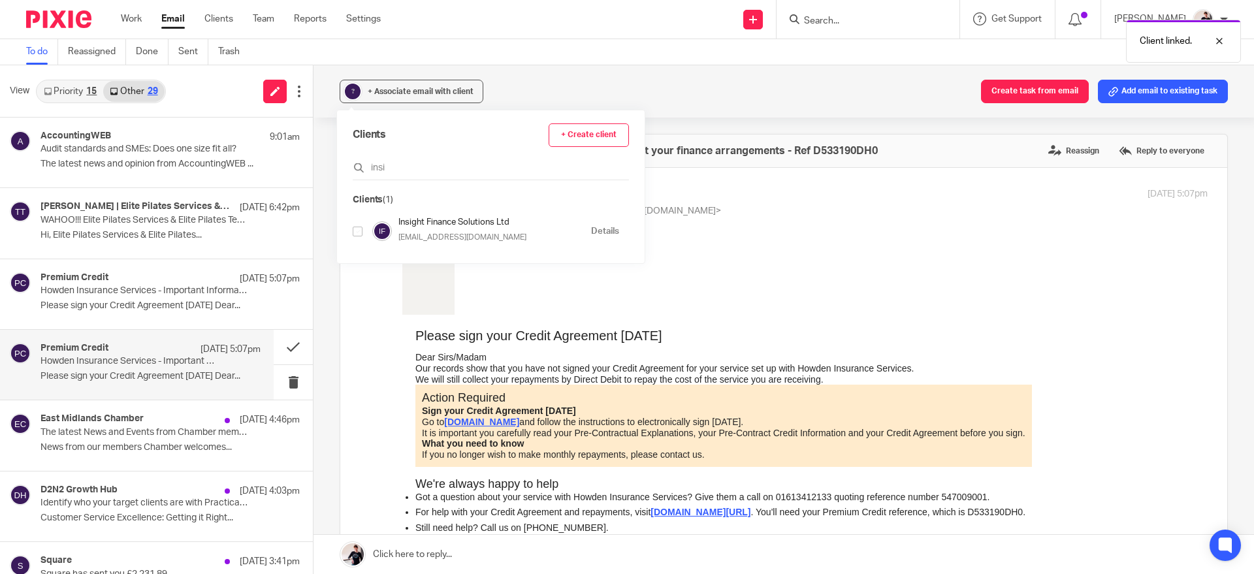
type input "insi"
click at [358, 229] on input "checkbox" at bounding box center [358, 232] width 10 height 10
checkbox input "true"
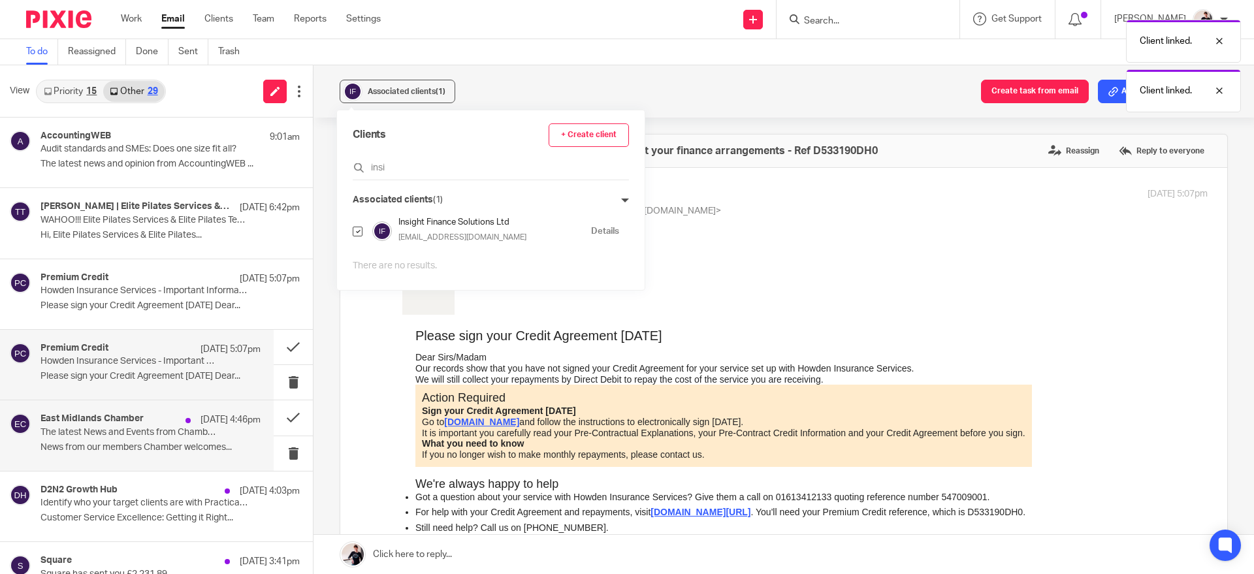
click at [173, 442] on p "News from our members Chamber welcomes..." at bounding box center [151, 447] width 220 height 11
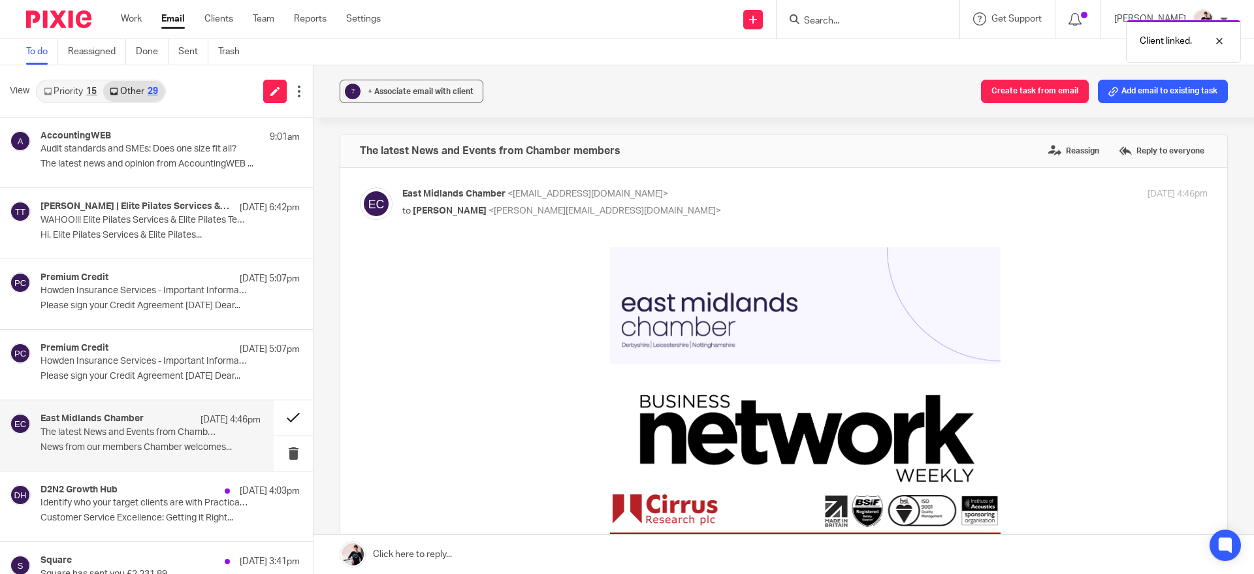
click at [275, 410] on button at bounding box center [293, 417] width 39 height 35
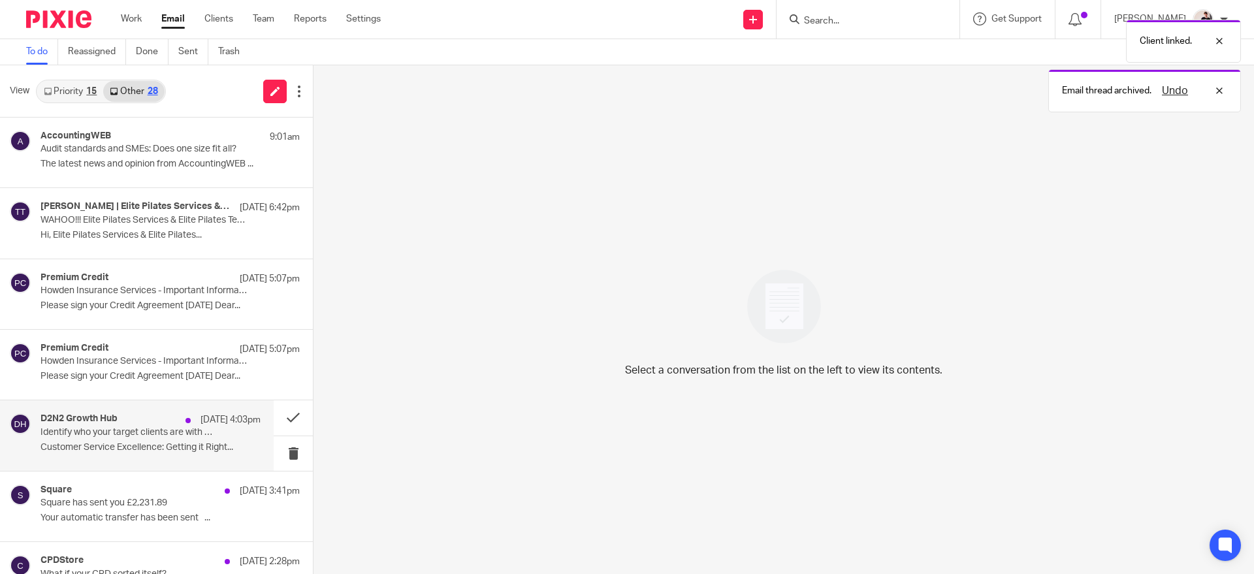
click at [161, 419] on div "D2N2 Growth Hub 8 Aug 4:03pm" at bounding box center [151, 420] width 220 height 13
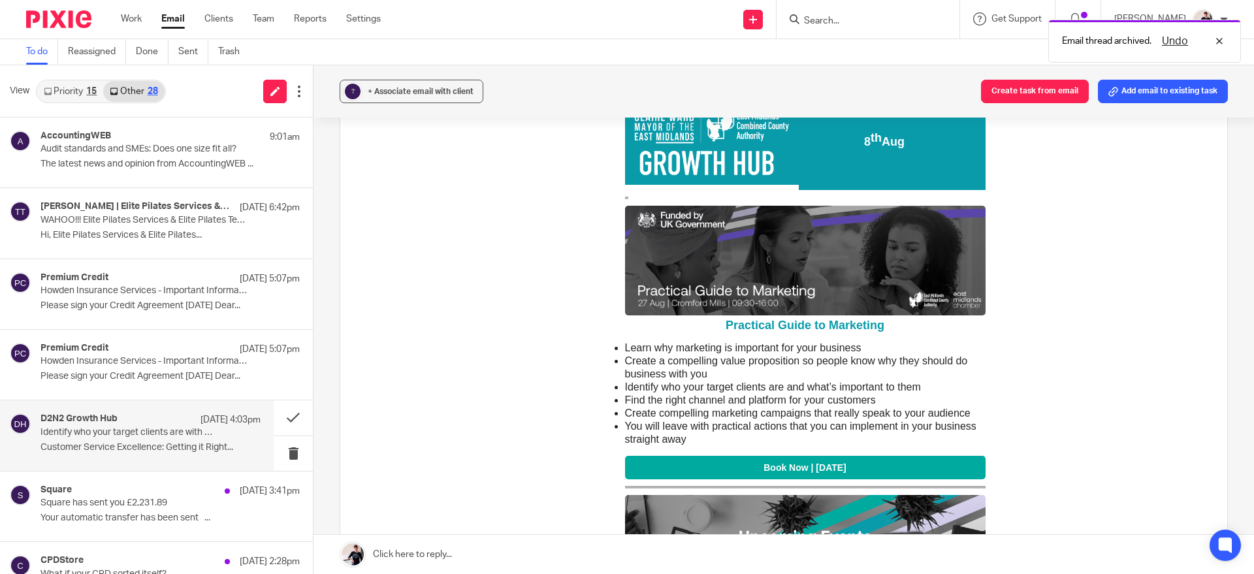
scroll to position [176, 0]
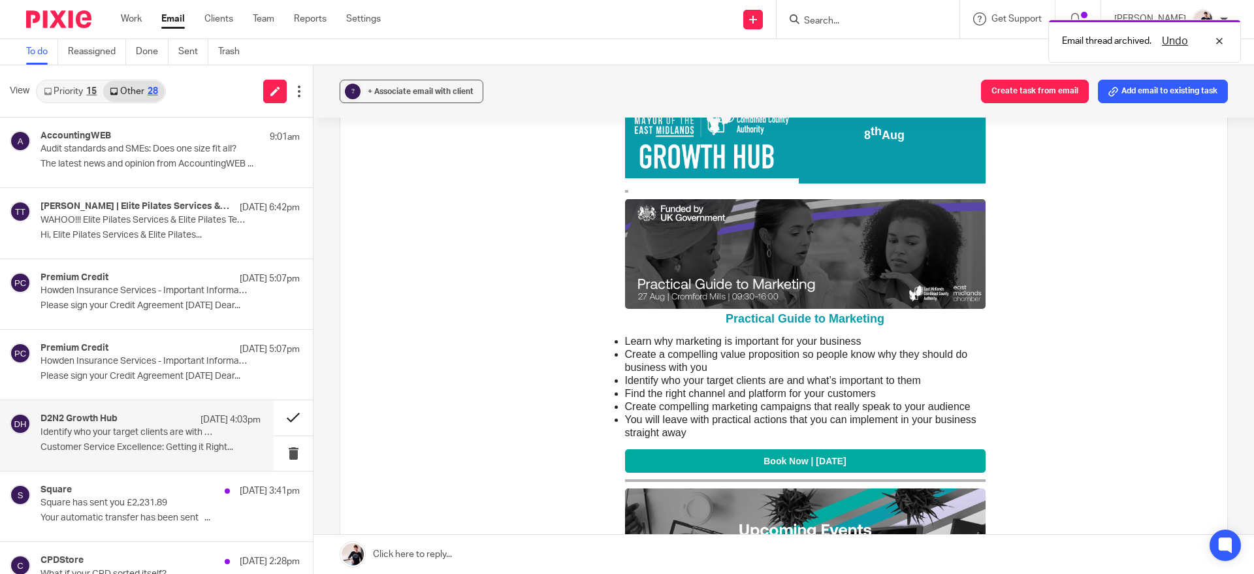
click at [276, 413] on button at bounding box center [293, 417] width 39 height 35
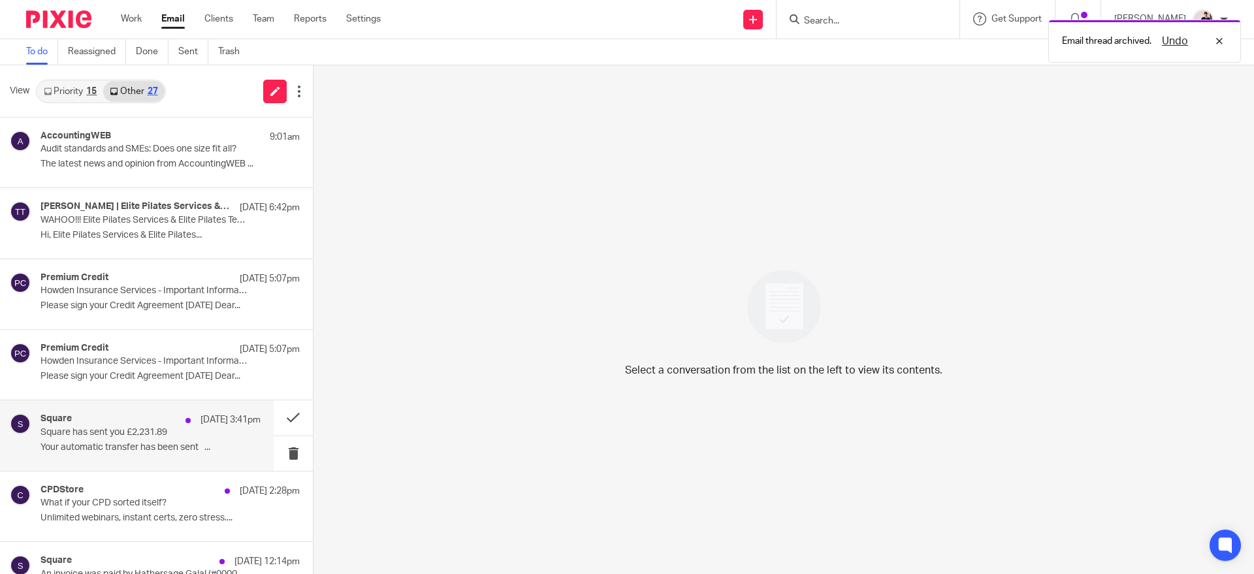
click at [172, 430] on p "Square has sent you £2,231.89" at bounding box center [129, 432] width 176 height 11
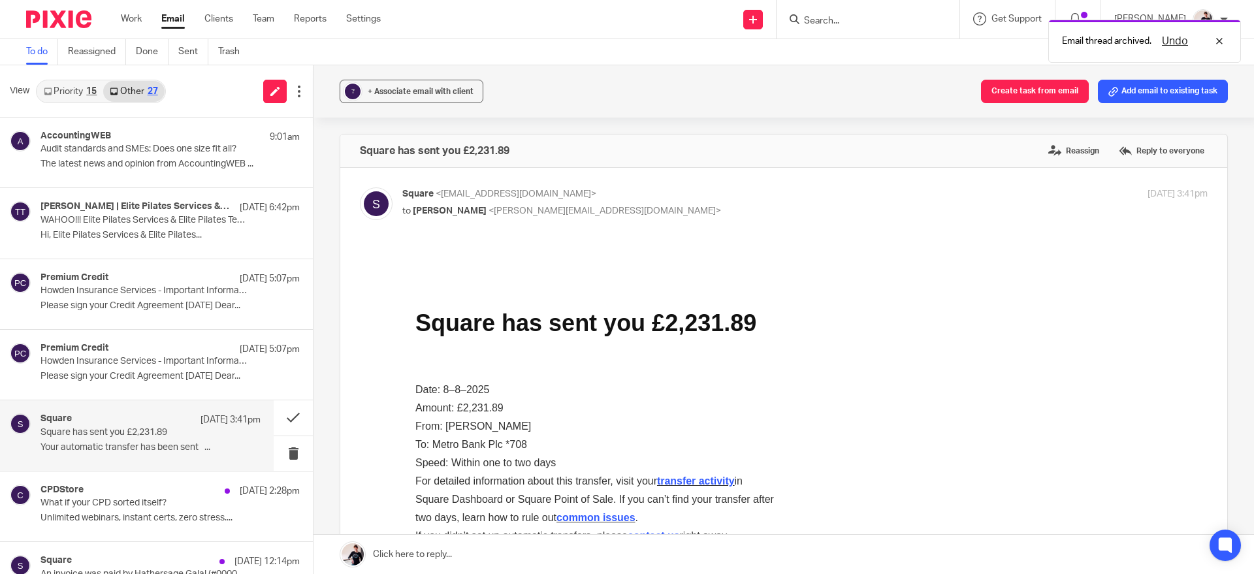
scroll to position [0, 0]
click at [283, 421] on button at bounding box center [293, 417] width 39 height 35
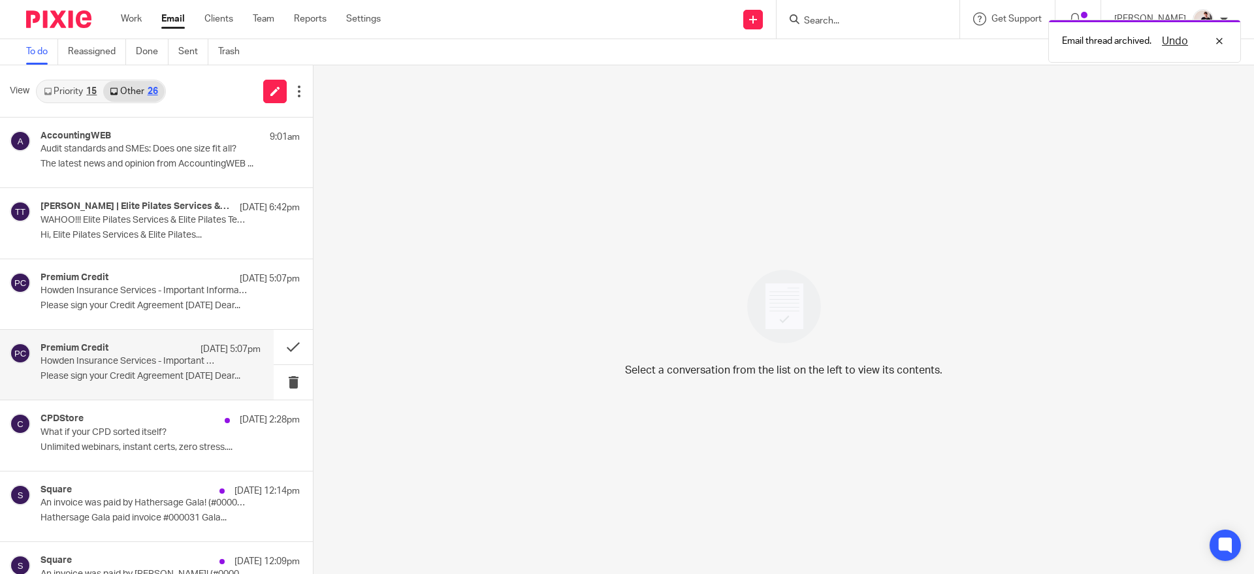
click at [145, 364] on p "Howden Insurance Services - Important Information about your finance arrangemen…" at bounding box center [129, 361] width 176 height 11
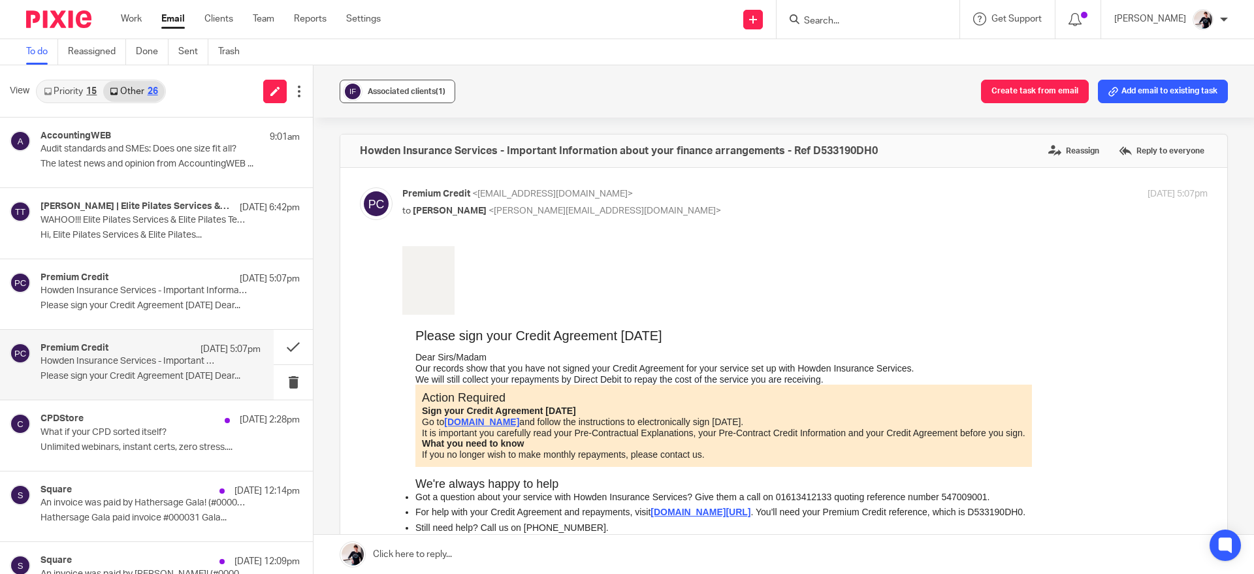
click at [413, 89] on span "Associated clients (1)" at bounding box center [407, 92] width 78 height 8
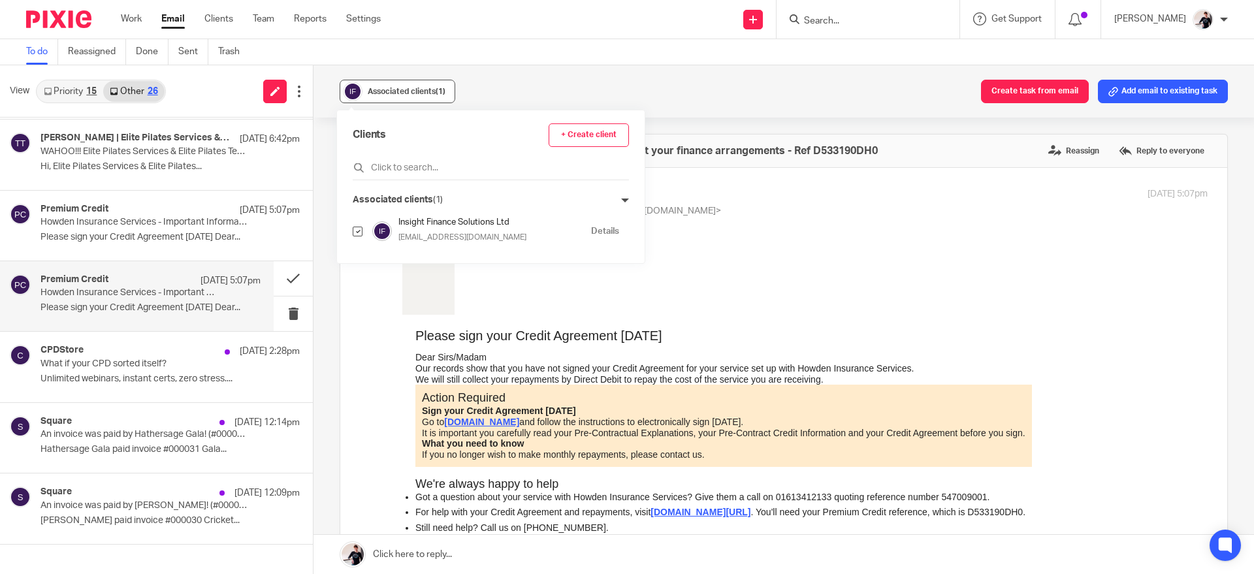
scroll to position [81, 0]
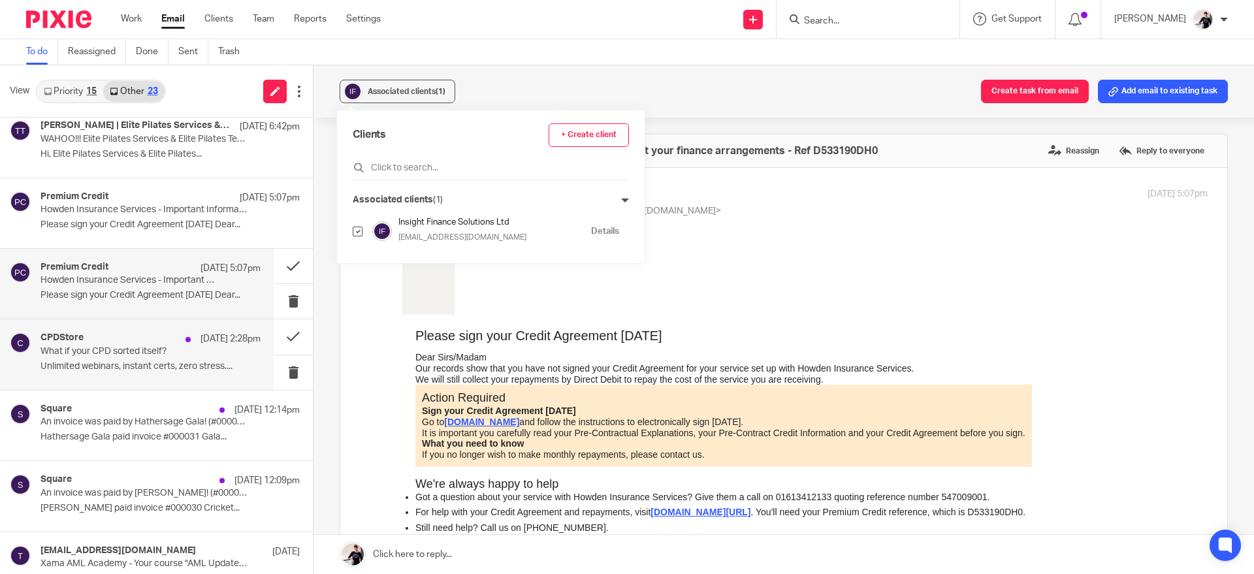
click at [134, 357] on p "What if your CPD sorted itself?" at bounding box center [129, 351] width 176 height 11
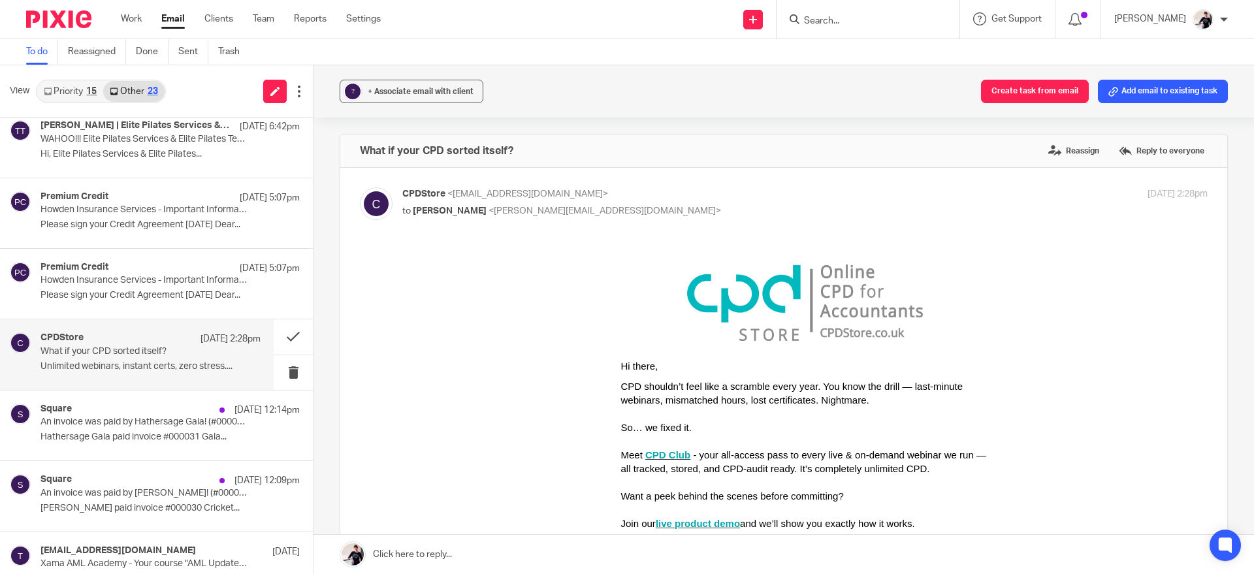
scroll to position [0, 0]
click at [281, 326] on button at bounding box center [293, 336] width 39 height 35
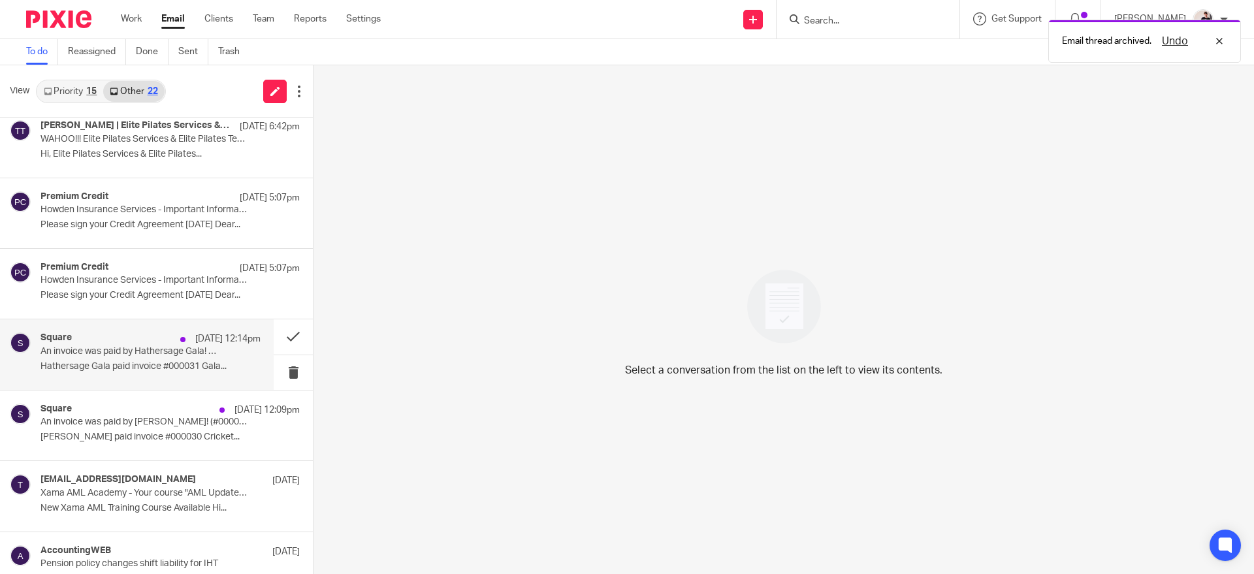
click at [172, 359] on div "Square 8 Aug 12:14pm An invoice was paid by Hathersage Gala! (#000031) Hathersa…" at bounding box center [151, 355] width 220 height 44
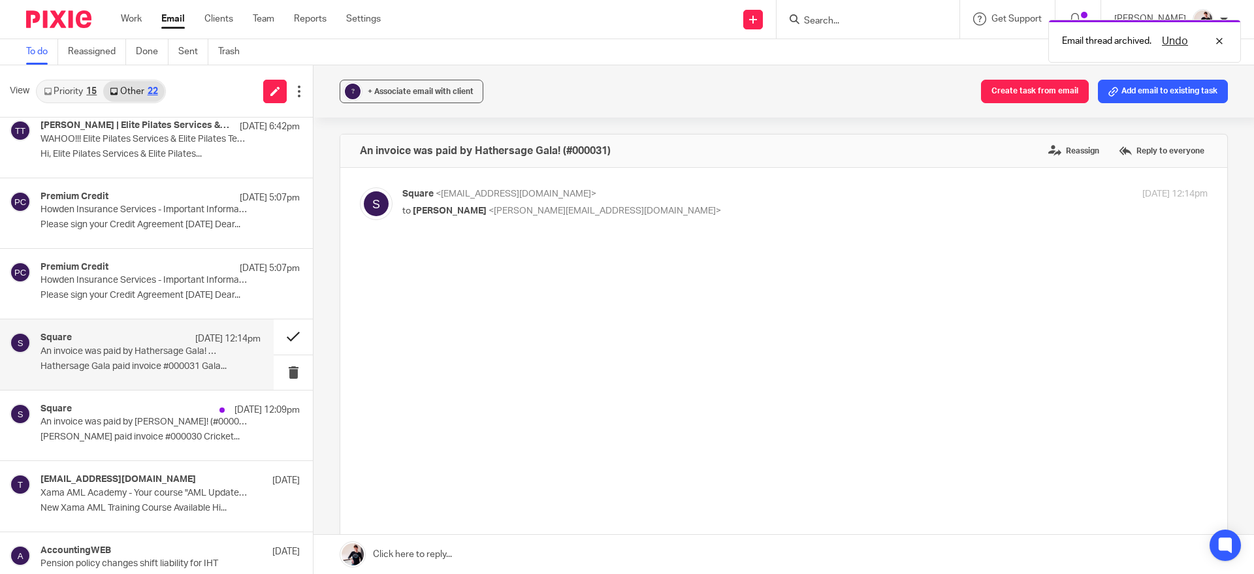
click at [274, 338] on button at bounding box center [293, 336] width 39 height 35
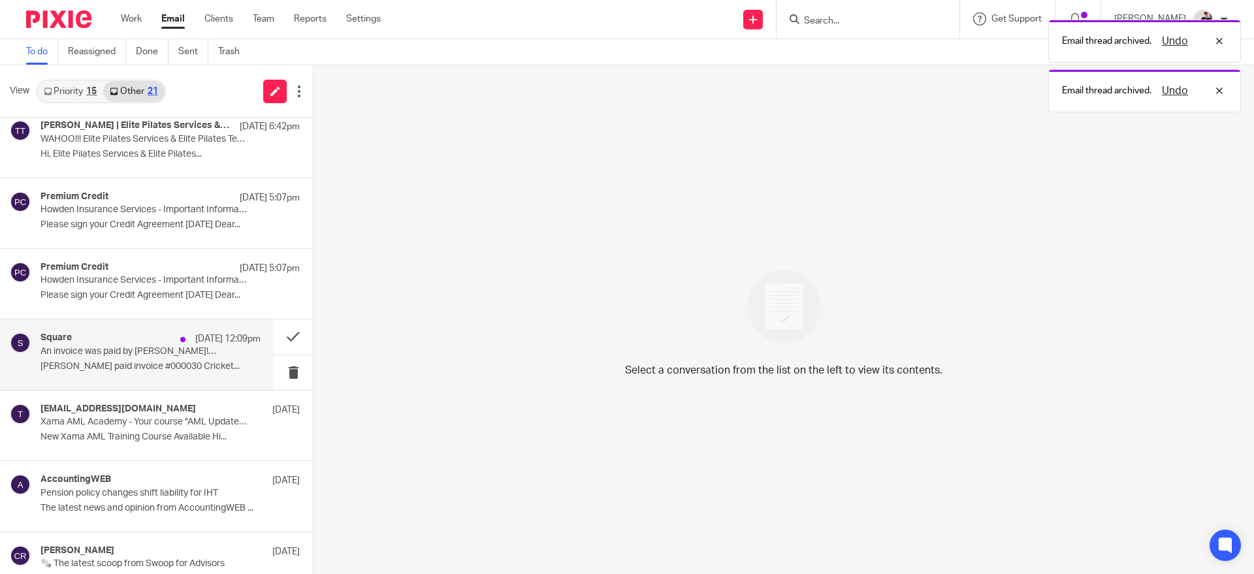
click at [138, 350] on p "An invoice was paid by Paul Harries! (#000030)" at bounding box center [129, 351] width 176 height 11
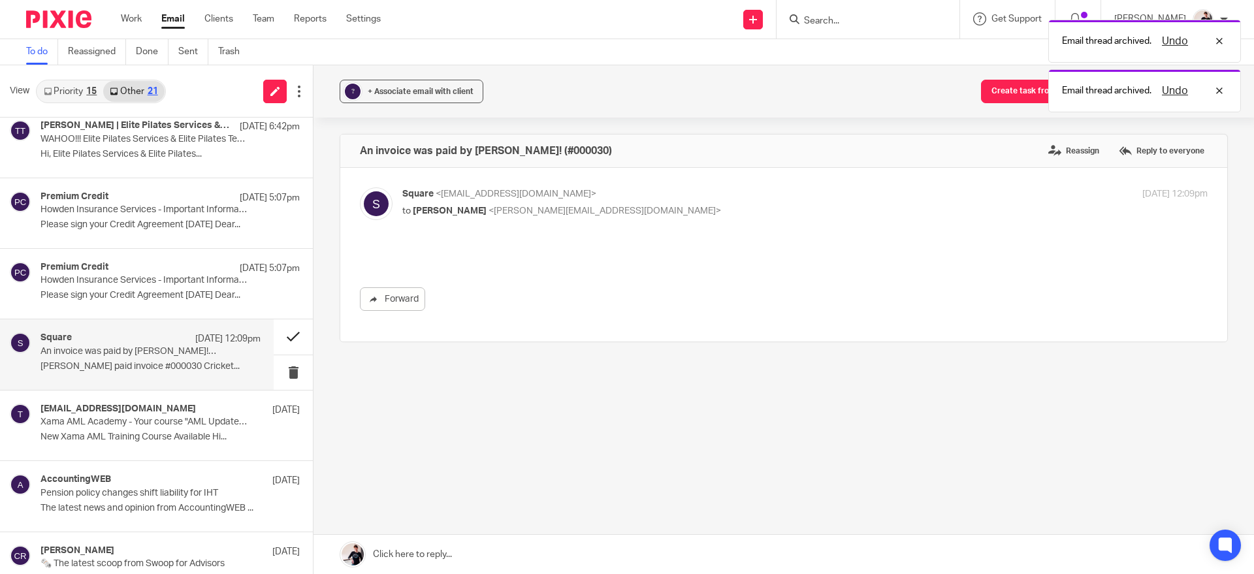
click at [274, 339] on button at bounding box center [293, 336] width 39 height 35
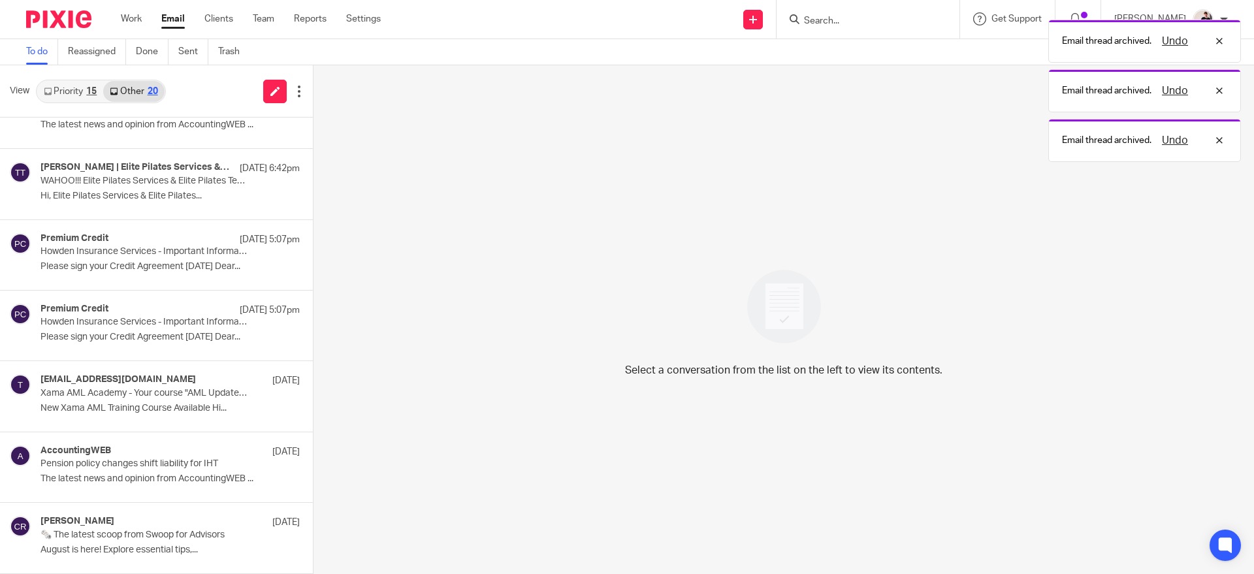
scroll to position [39, 0]
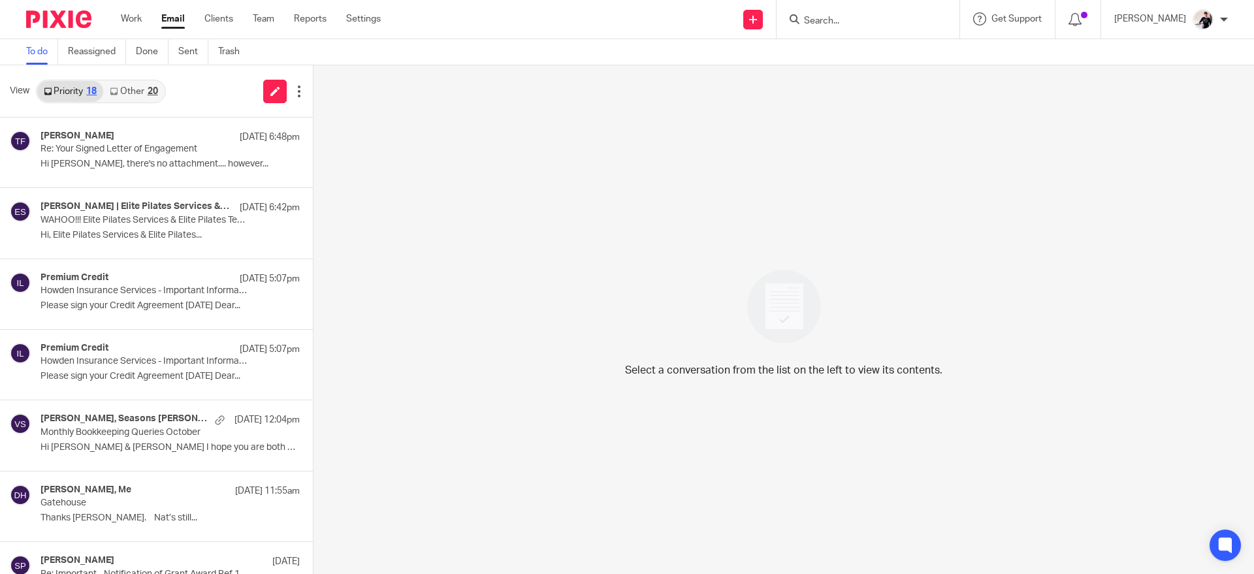
click at [140, 84] on link "Other 20" at bounding box center [133, 91] width 61 height 21
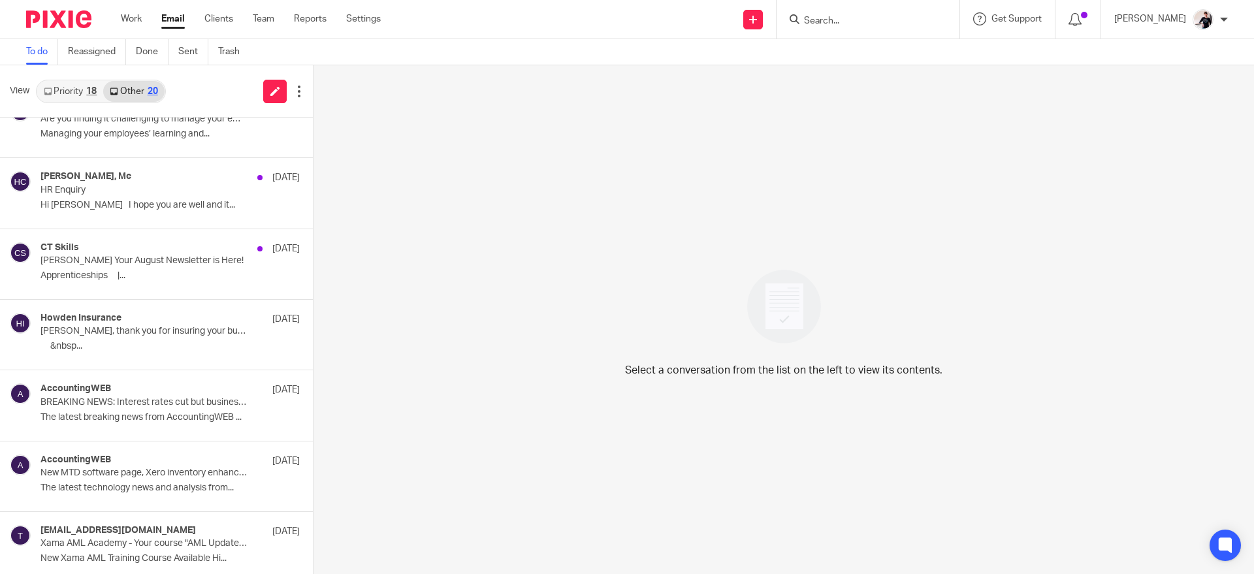
scroll to position [743, 0]
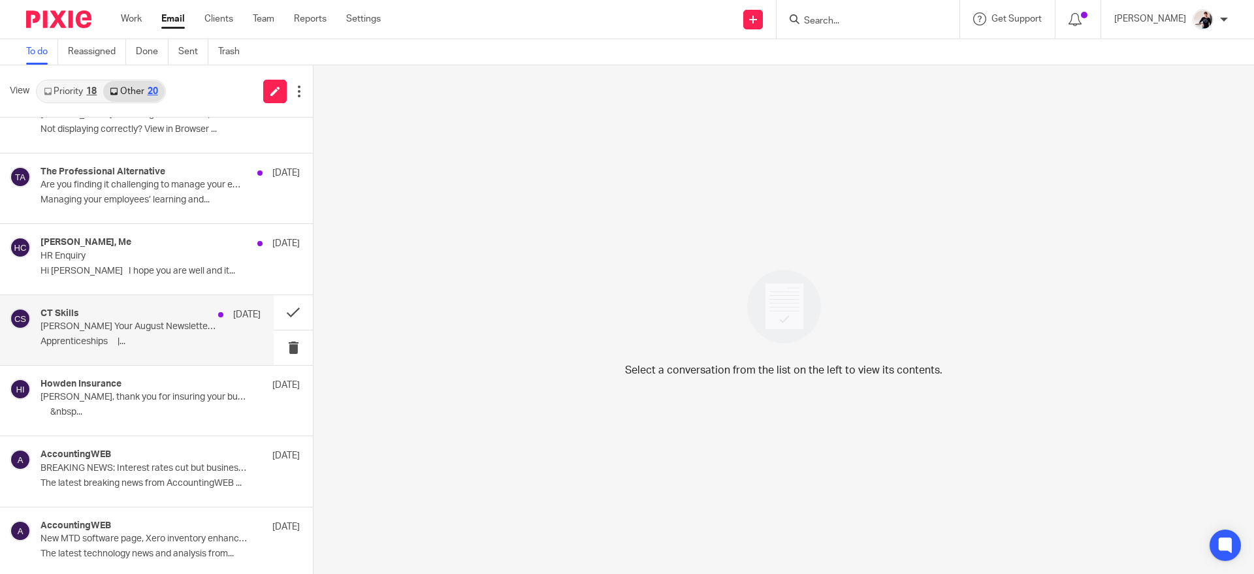
click at [181, 329] on p "[PERSON_NAME] Your August Newsletter is Here!" at bounding box center [129, 326] width 176 height 11
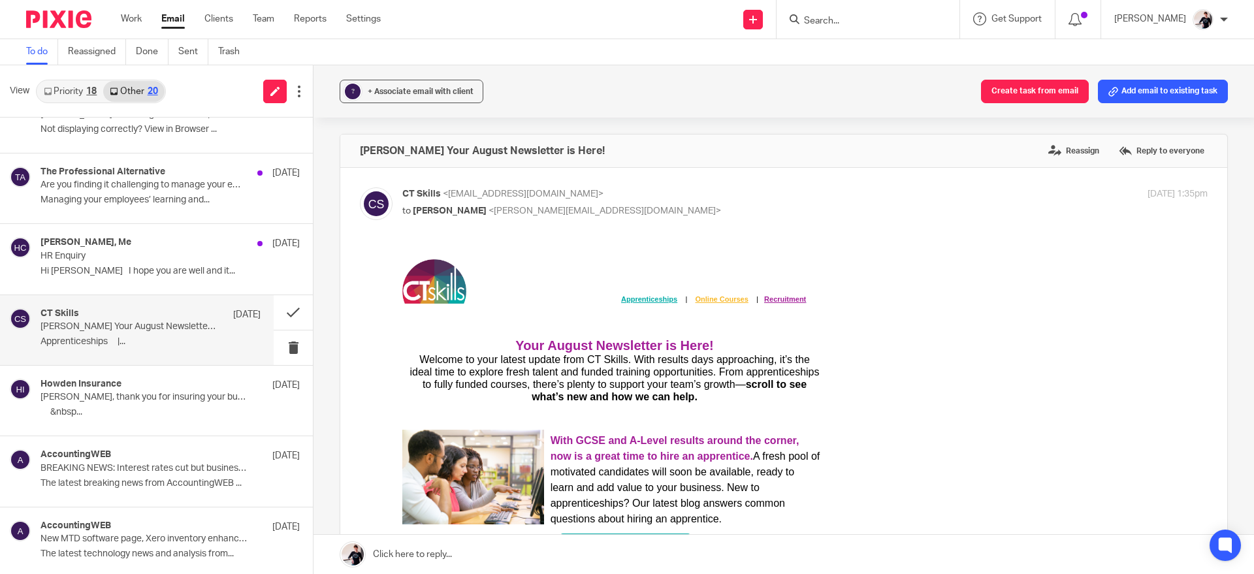
scroll to position [0, 0]
click at [276, 319] on button at bounding box center [293, 312] width 39 height 35
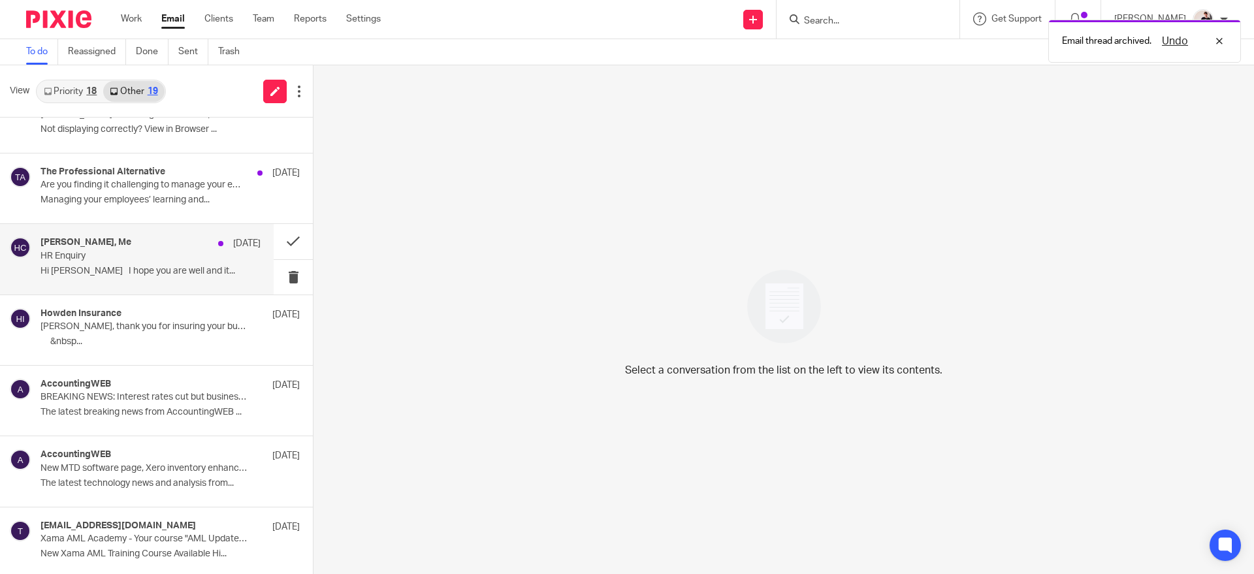
click at [184, 250] on div "Sonia Price, Me 7 Aug" at bounding box center [151, 243] width 220 height 13
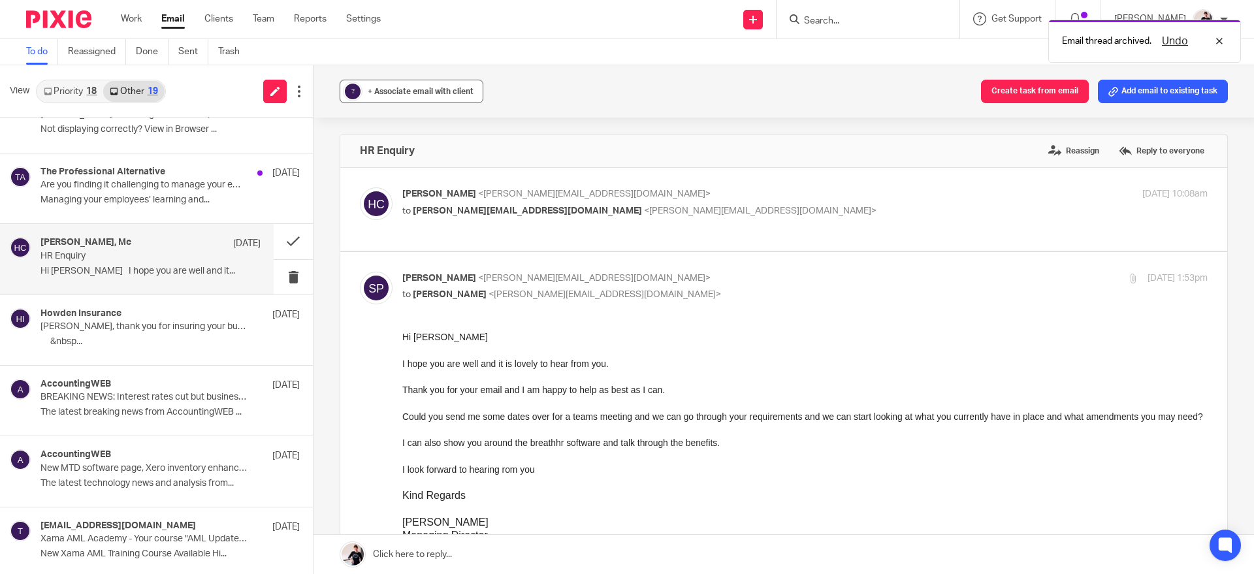
click at [401, 93] on span "+ Associate email with client" at bounding box center [421, 92] width 106 height 8
click at [451, 165] on input "text" at bounding box center [491, 167] width 276 height 13
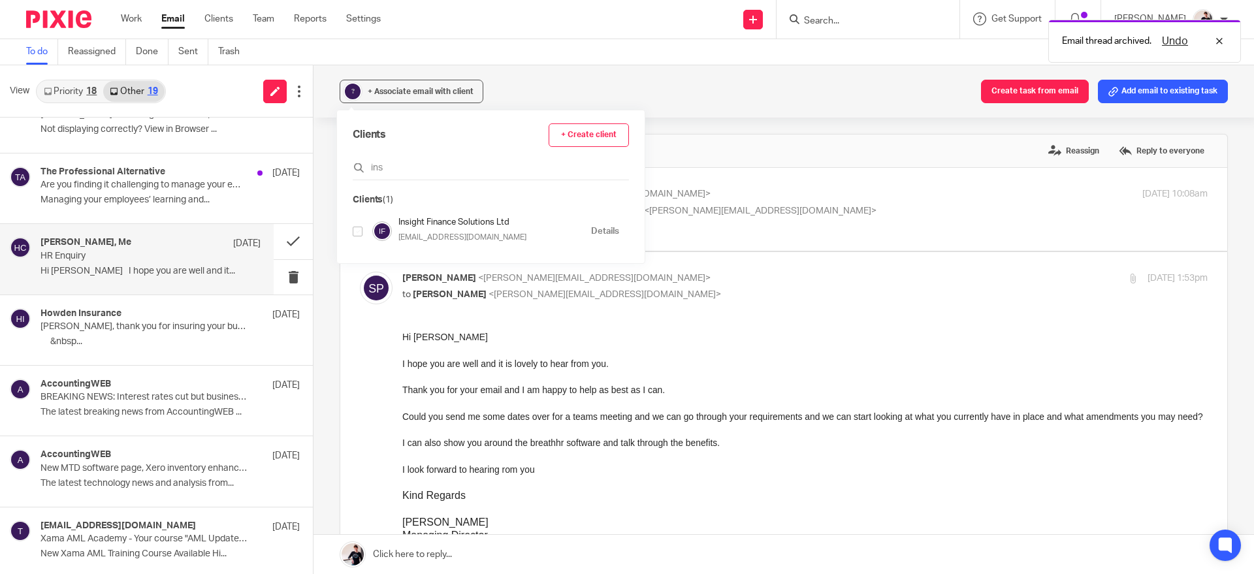
type input "ins"
click at [362, 231] on input "checkbox" at bounding box center [358, 232] width 10 height 10
checkbox input "true"
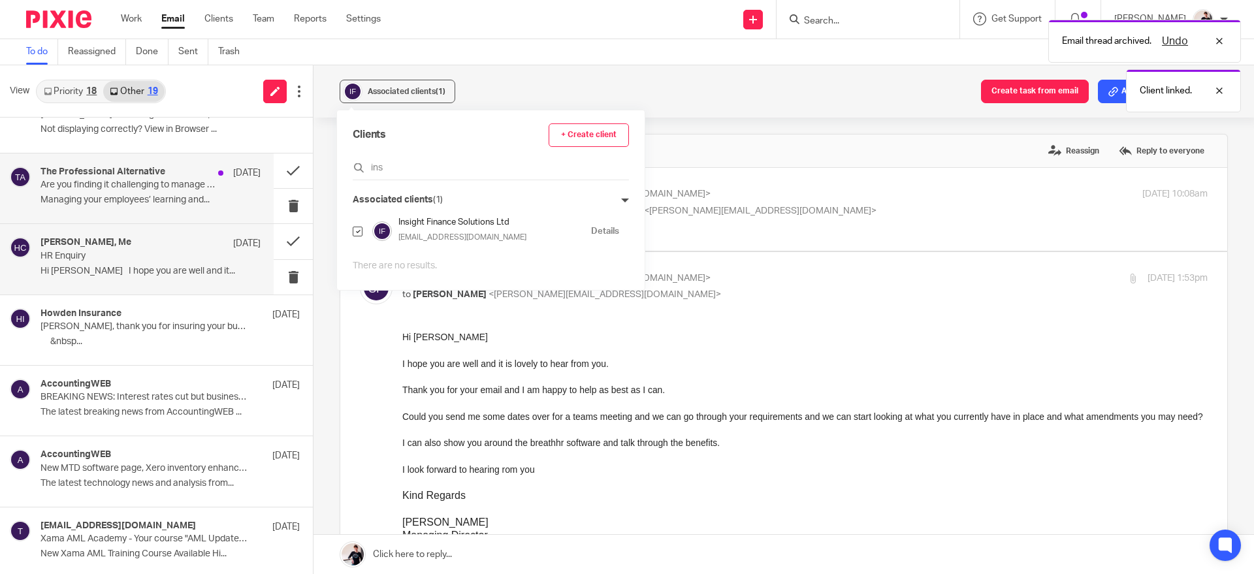
click at [188, 177] on div "The Professional Alternative 7 Aug" at bounding box center [151, 173] width 220 height 13
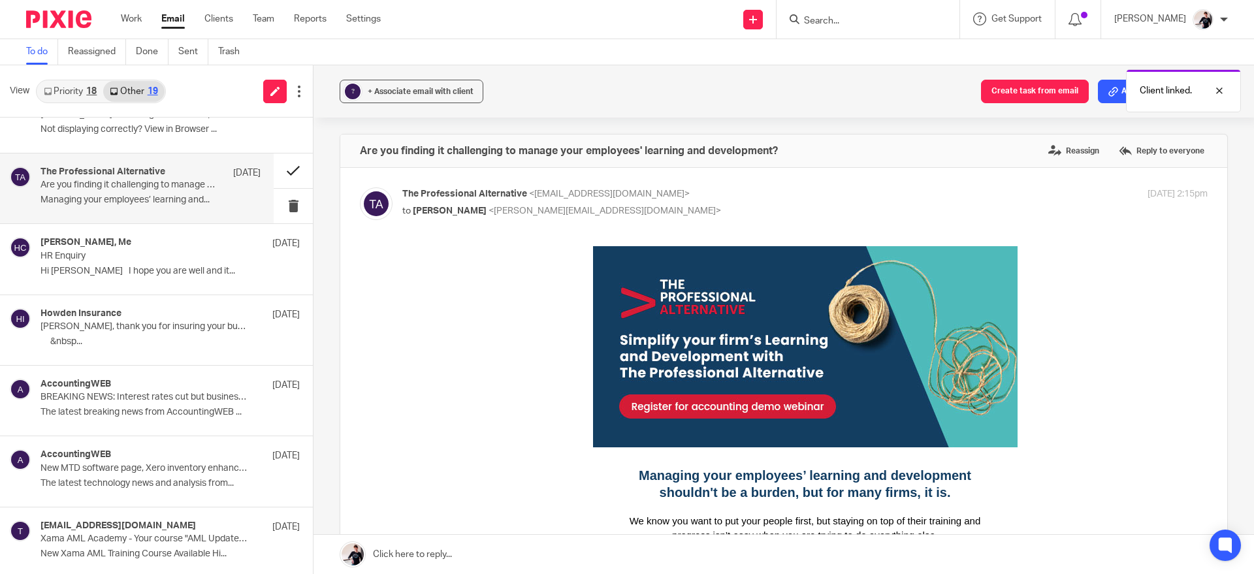
click at [285, 171] on button at bounding box center [293, 171] width 39 height 35
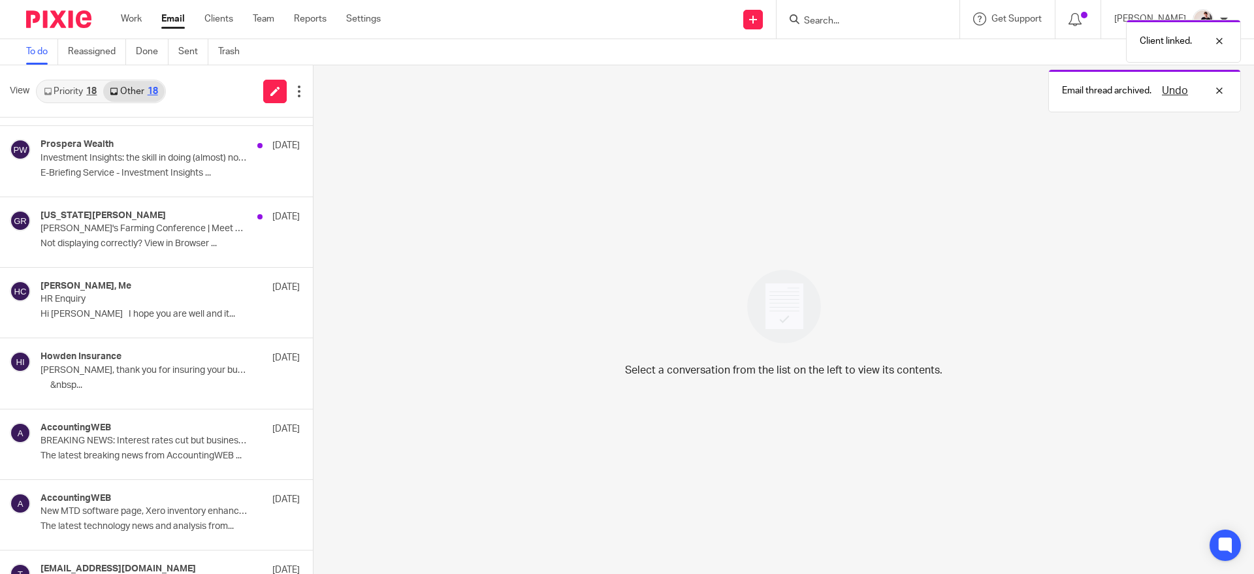
scroll to position [624, 0]
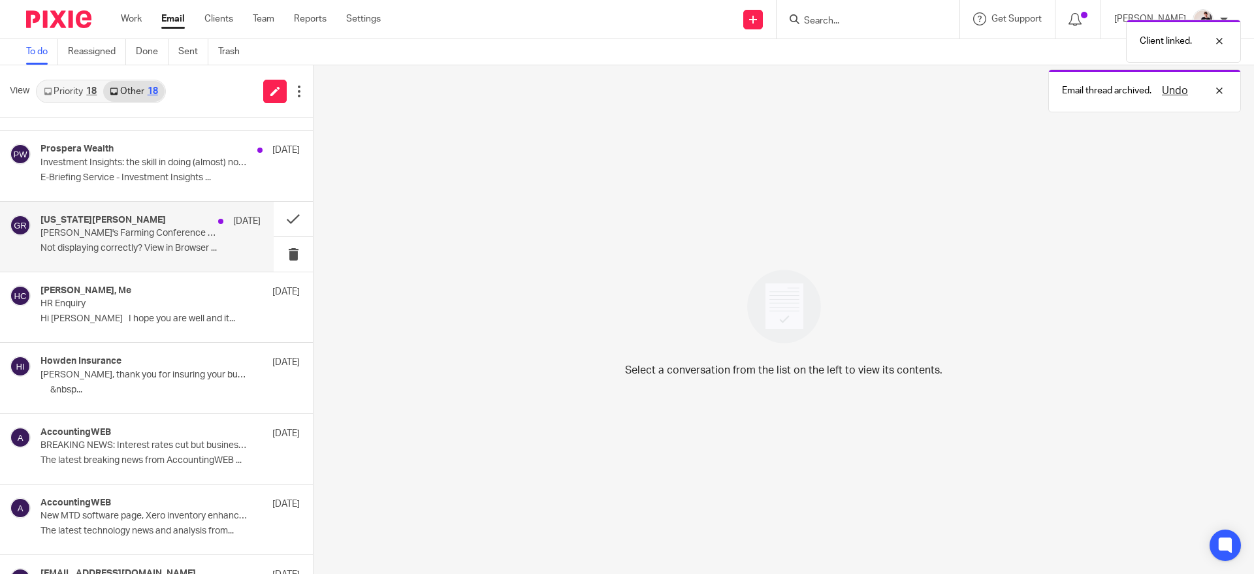
click at [174, 232] on p "Mercia's Farming Conference | Meet our industry experts + special offer!" at bounding box center [129, 233] width 176 height 11
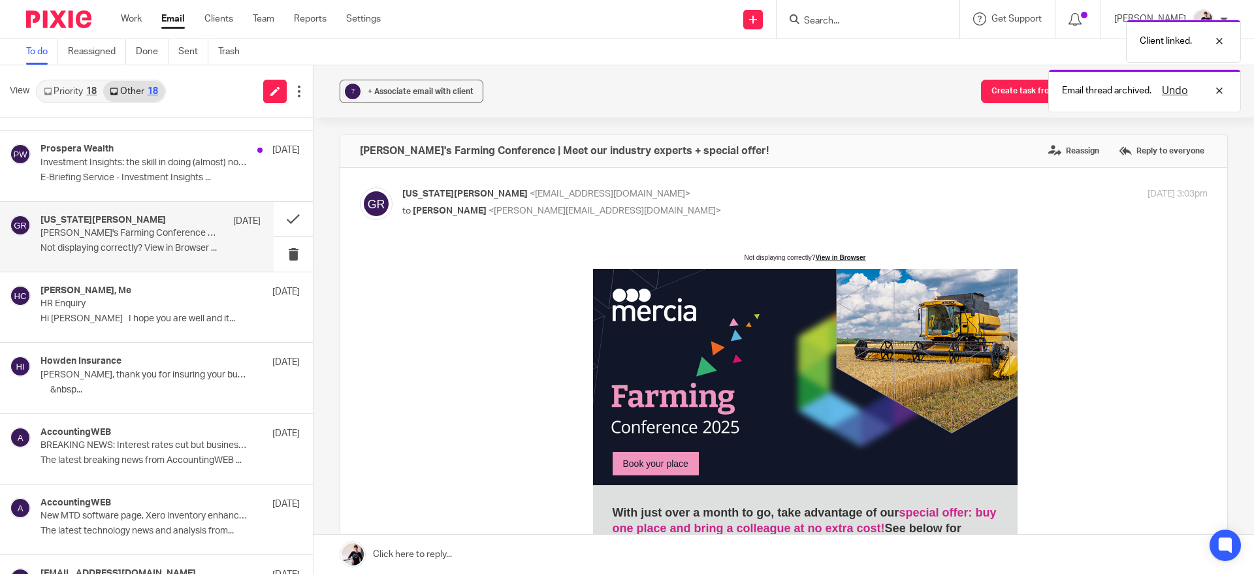
scroll to position [0, 0]
click at [285, 209] on button at bounding box center [293, 219] width 39 height 35
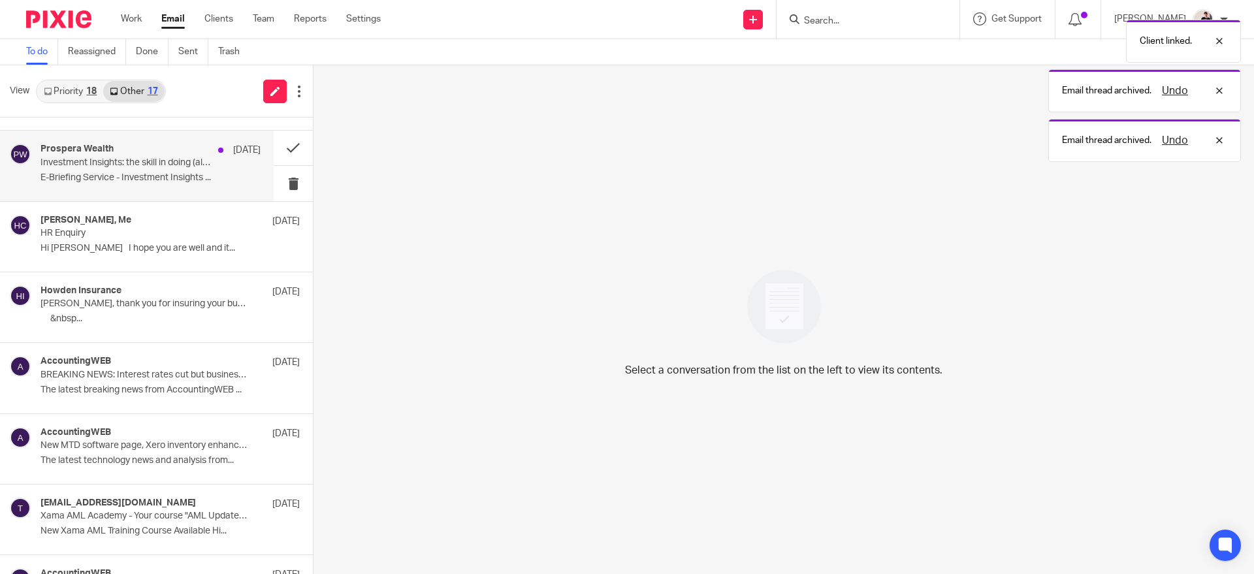
click at [160, 163] on p "Investment Insights: the skill in doing (almost) nothing" at bounding box center [129, 162] width 176 height 11
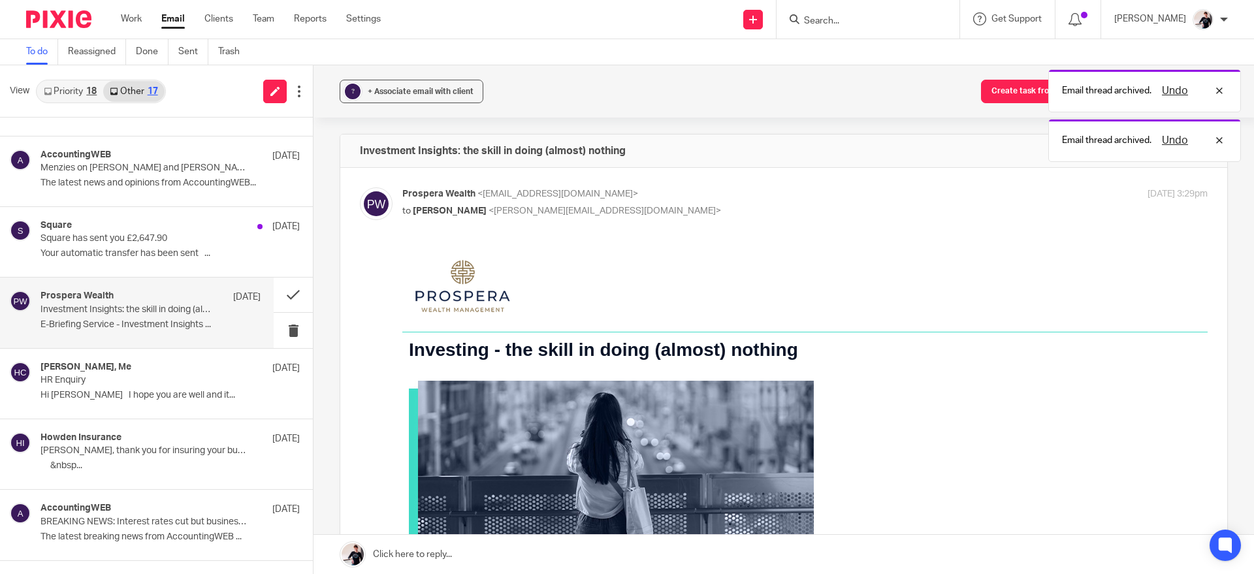
scroll to position [472, 0]
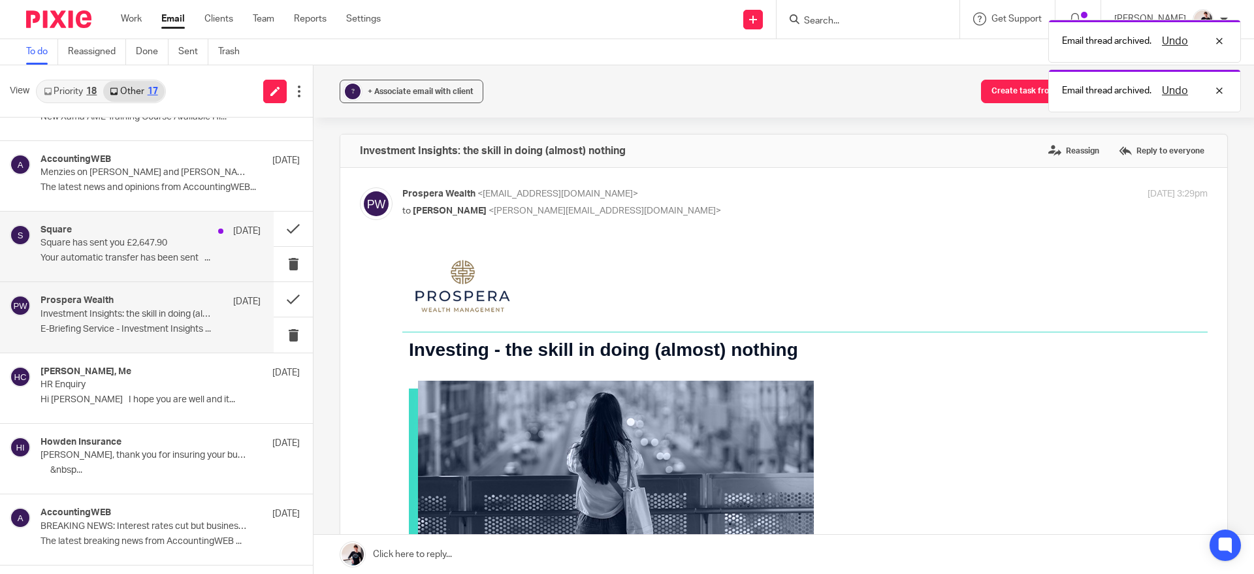
click at [162, 241] on p "Square has sent you £2,647.90" at bounding box center [129, 243] width 176 height 11
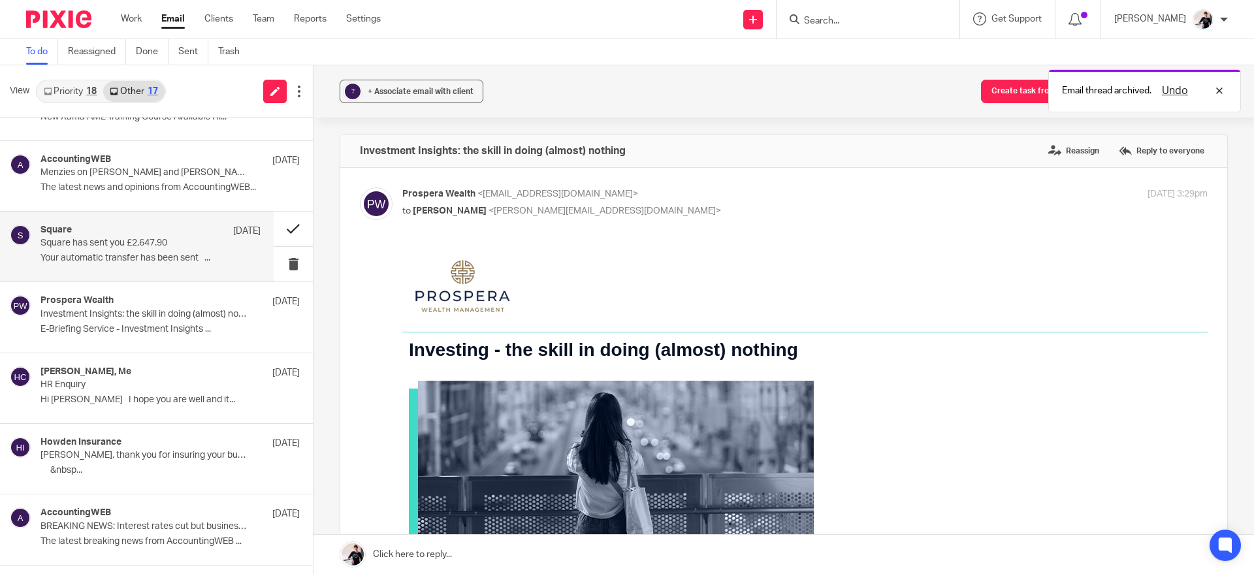
click at [284, 231] on button at bounding box center [293, 229] width 39 height 35
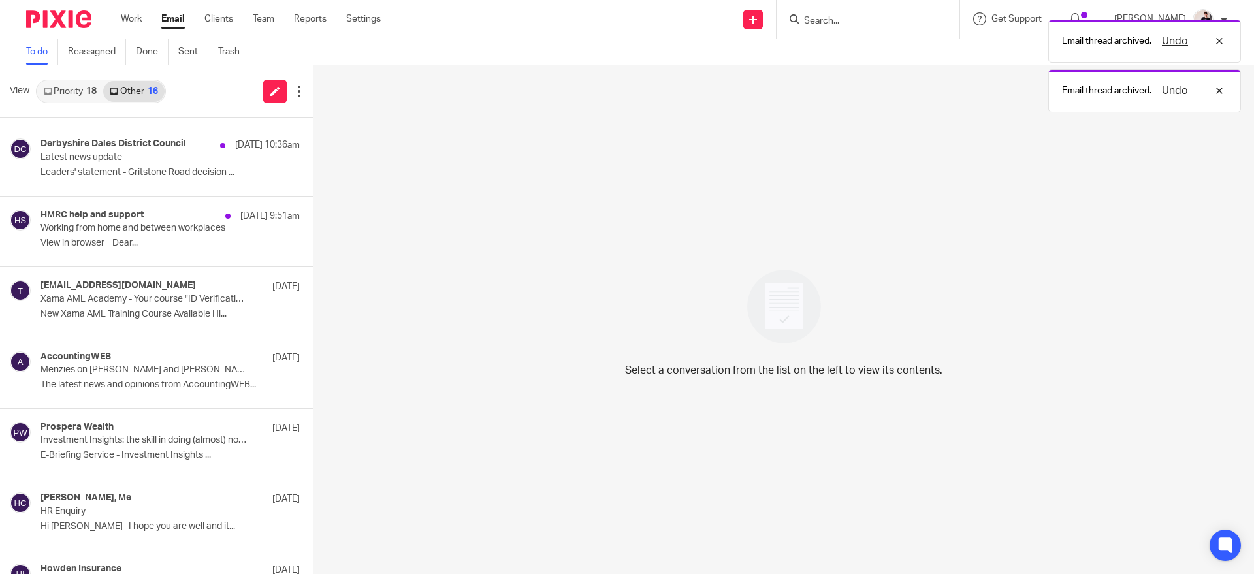
scroll to position [265, 0]
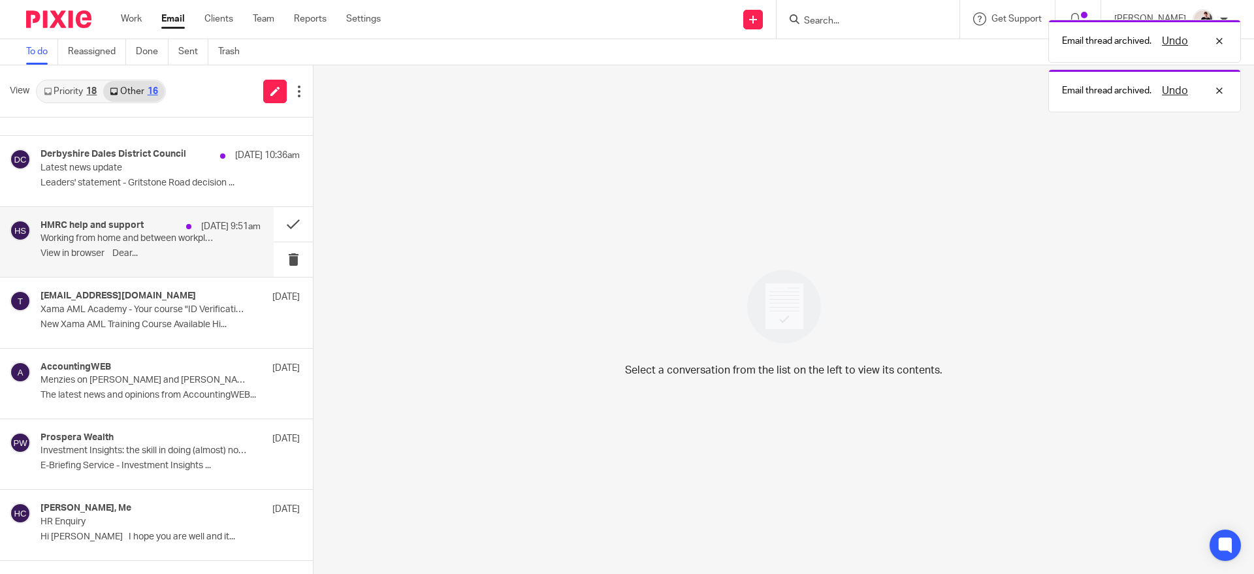
click at [171, 247] on div "HMRC help and support 8 Aug 9:51am Working from home and between workplaces ﻿Vi…" at bounding box center [151, 242] width 220 height 44
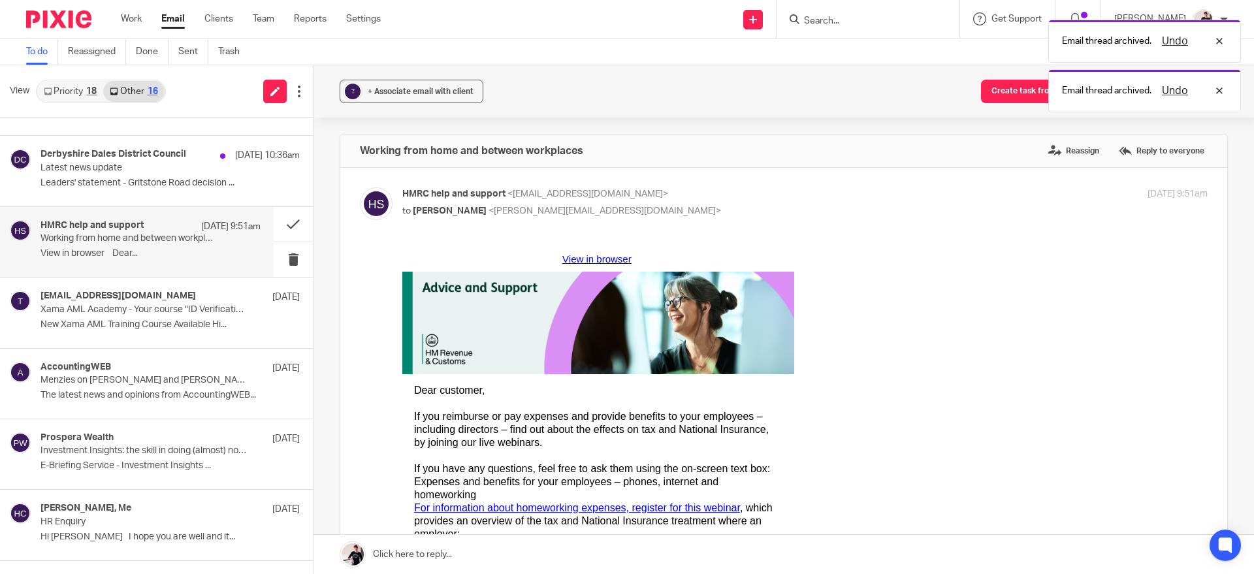
scroll to position [0, 0]
click at [285, 225] on button at bounding box center [293, 224] width 39 height 35
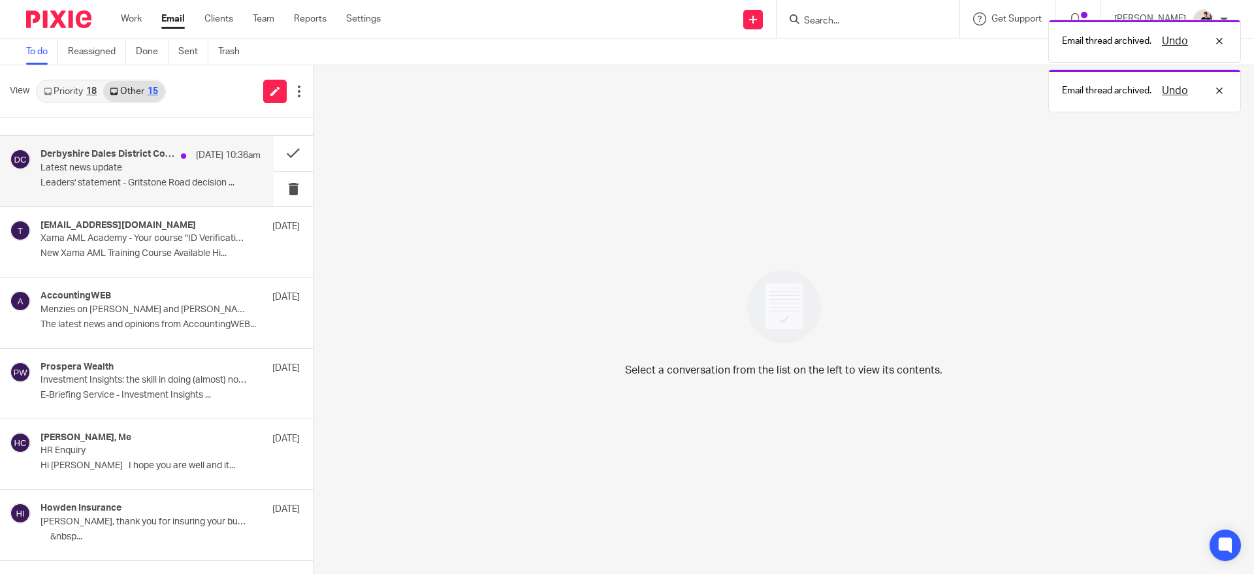
click at [165, 180] on p "Leaders' statement - Gritstone Road decision ..." at bounding box center [151, 183] width 220 height 11
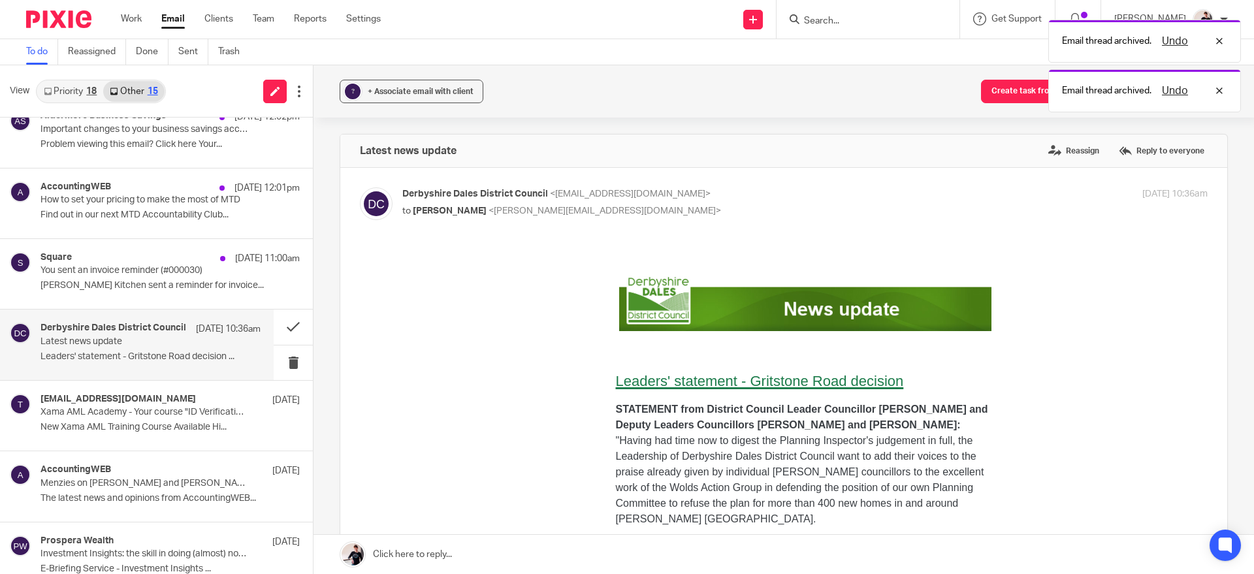
scroll to position [82, 0]
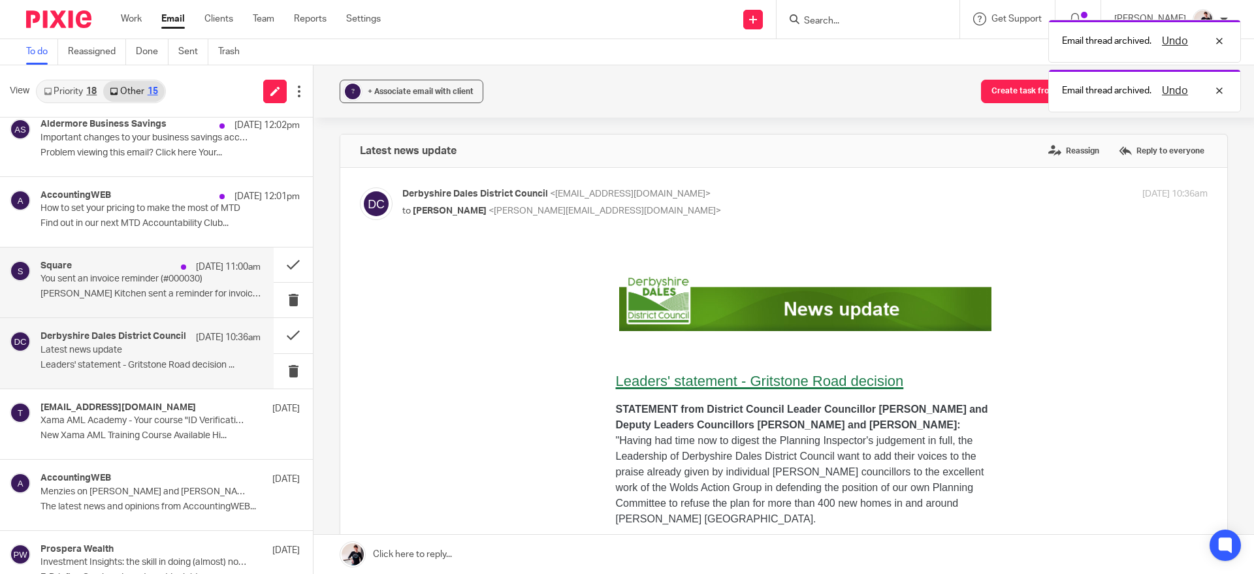
click at [163, 273] on div "Square 8 Aug 11:00am" at bounding box center [151, 267] width 220 height 13
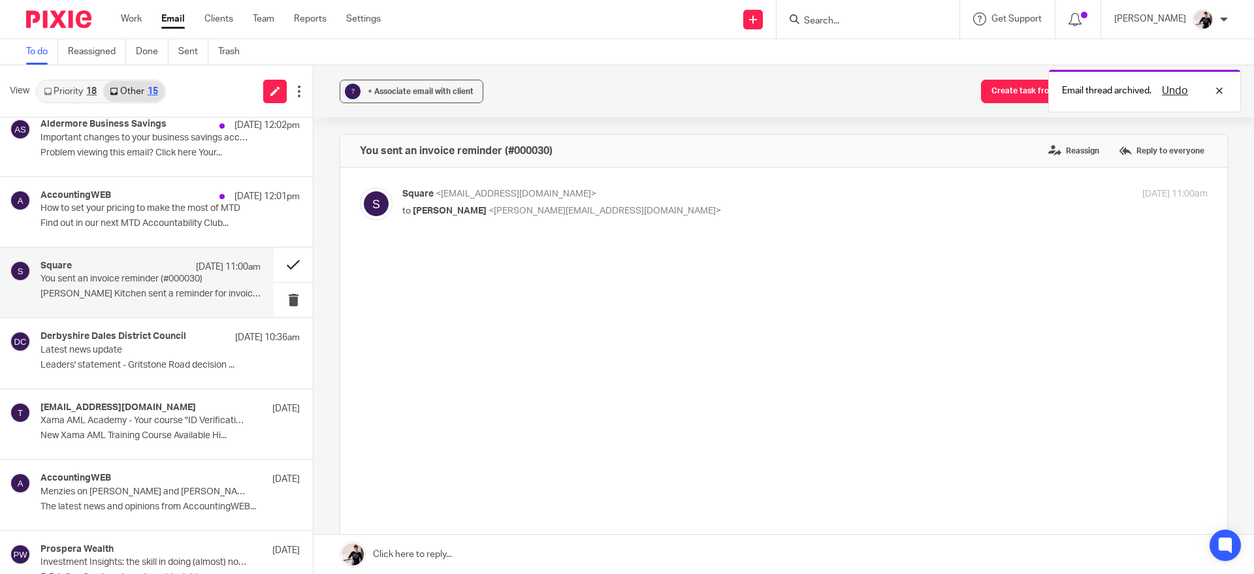
click at [282, 261] on button at bounding box center [293, 265] width 39 height 35
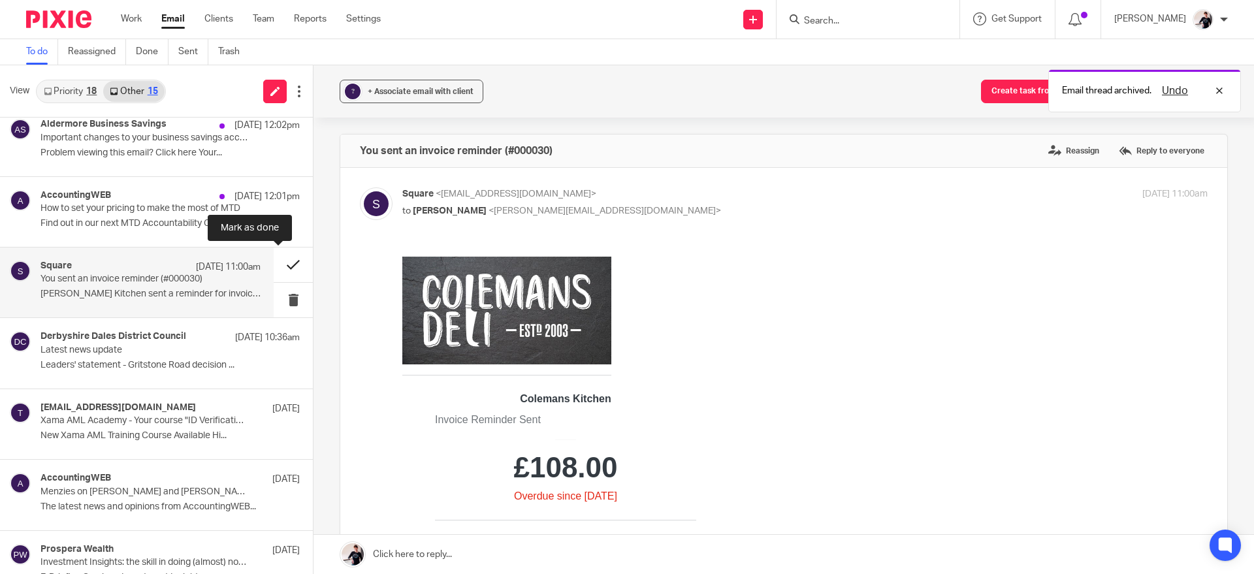
scroll to position [0, 0]
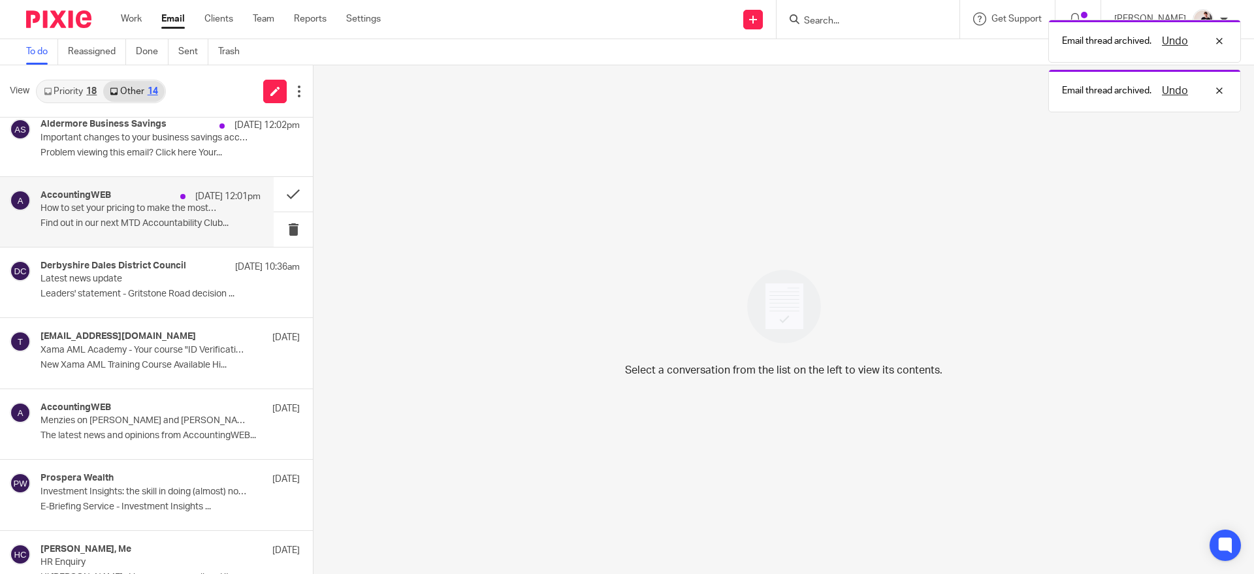
click at [168, 207] on p "How to set your pricing to make the most of MTD" at bounding box center [129, 208] width 176 height 11
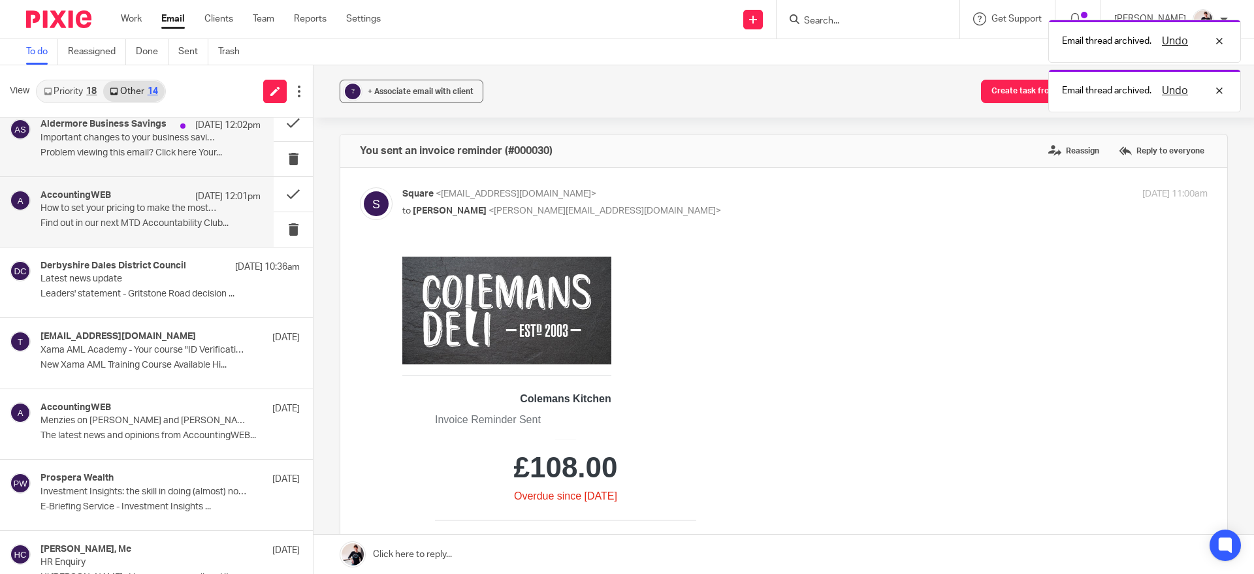
click at [178, 148] on p "Problem viewing this email? Click here Your..." at bounding box center [151, 153] width 220 height 11
